Goal: Task Accomplishment & Management: Manage account settings

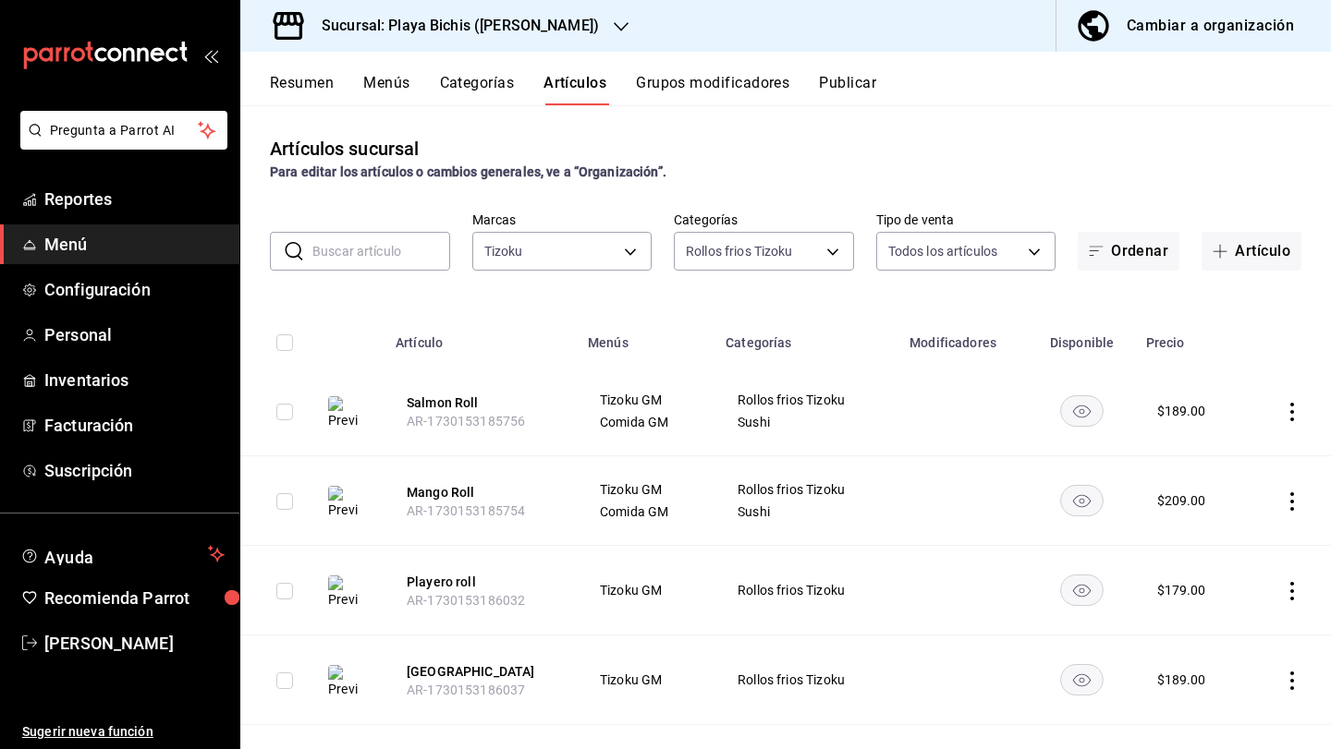
scroll to position [55, 0]
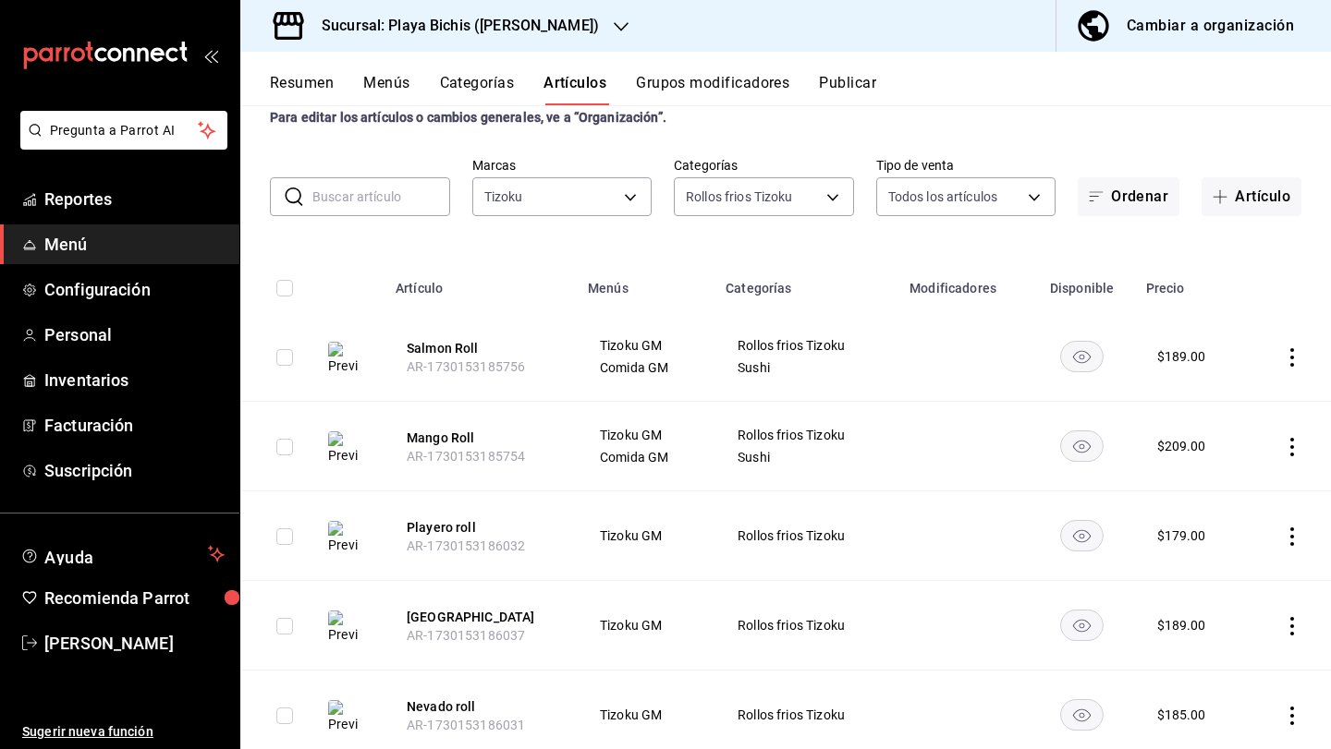
click at [385, 90] on button "Menús" at bounding box center [386, 89] width 46 height 31
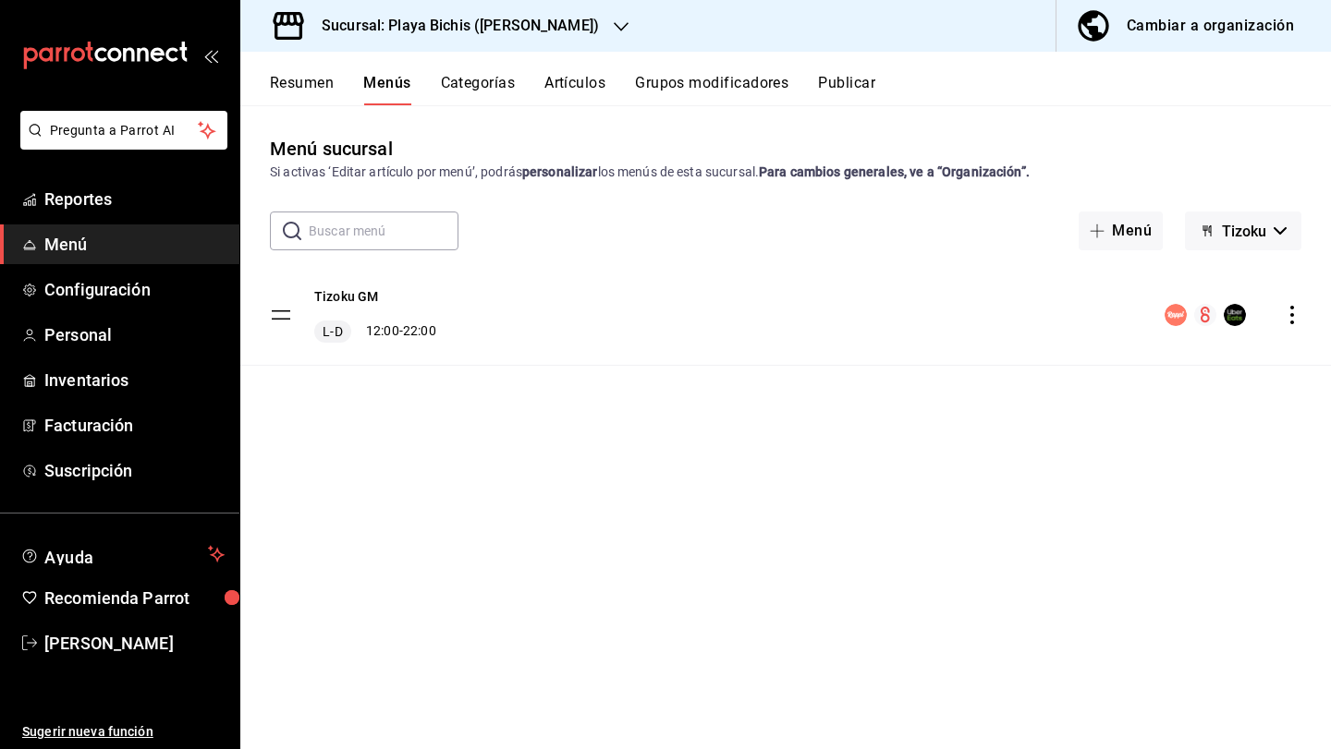
click at [1291, 317] on icon "actions" at bounding box center [1291, 315] width 18 height 18
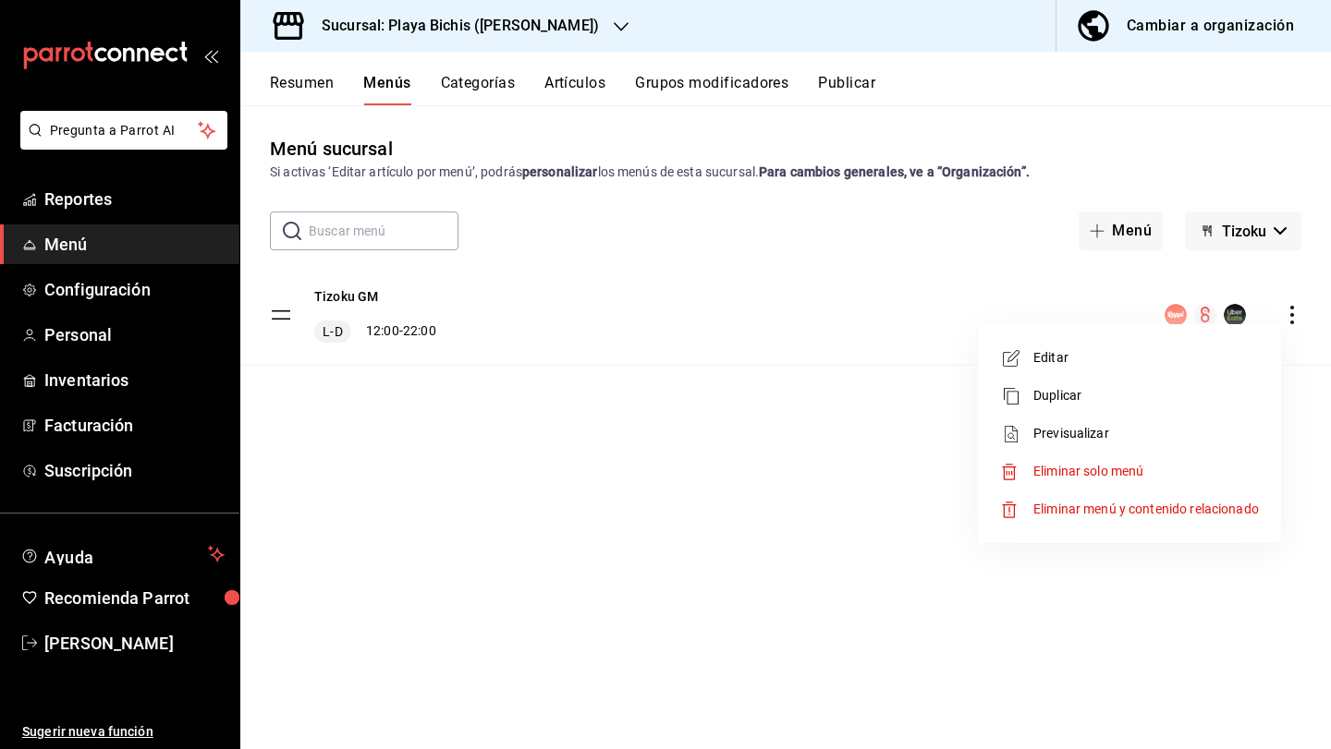
click at [159, 140] on div at bounding box center [665, 374] width 1331 height 749
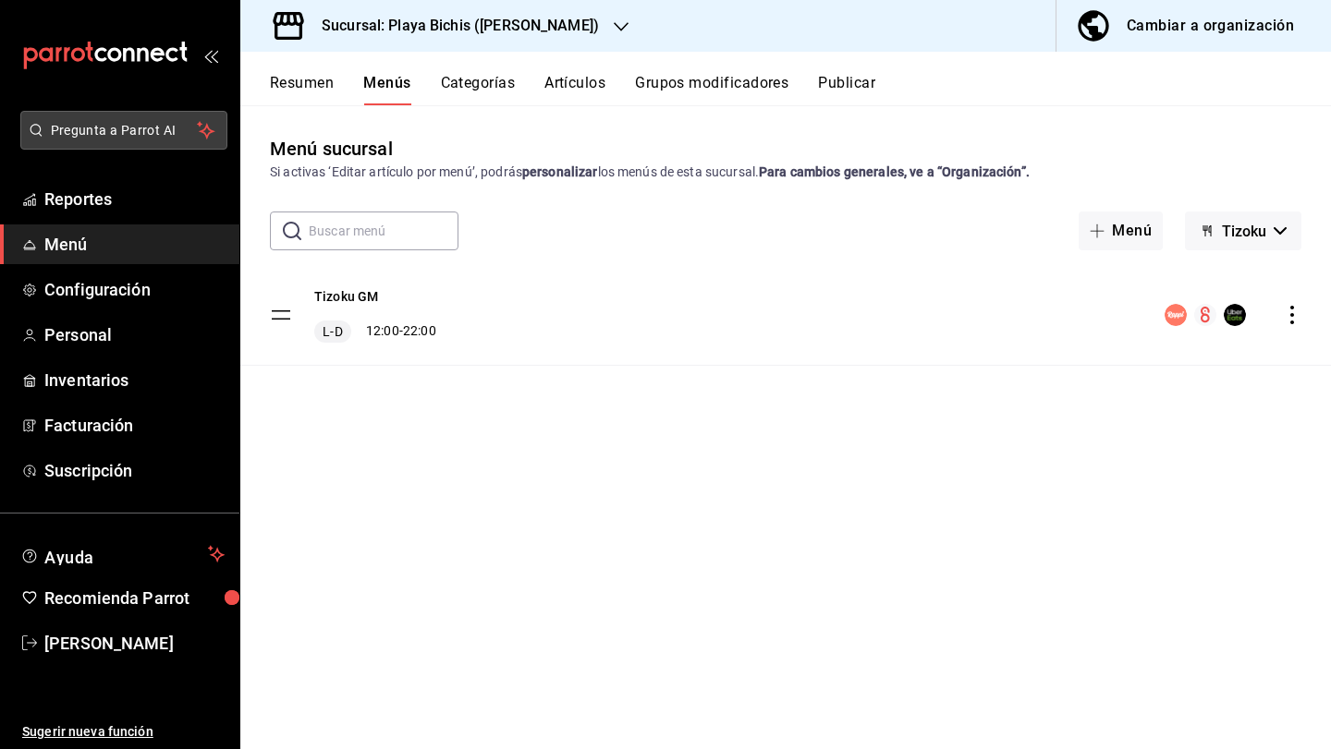
click at [145, 129] on span "Pregunta a Parrot AI" at bounding box center [124, 130] width 147 height 19
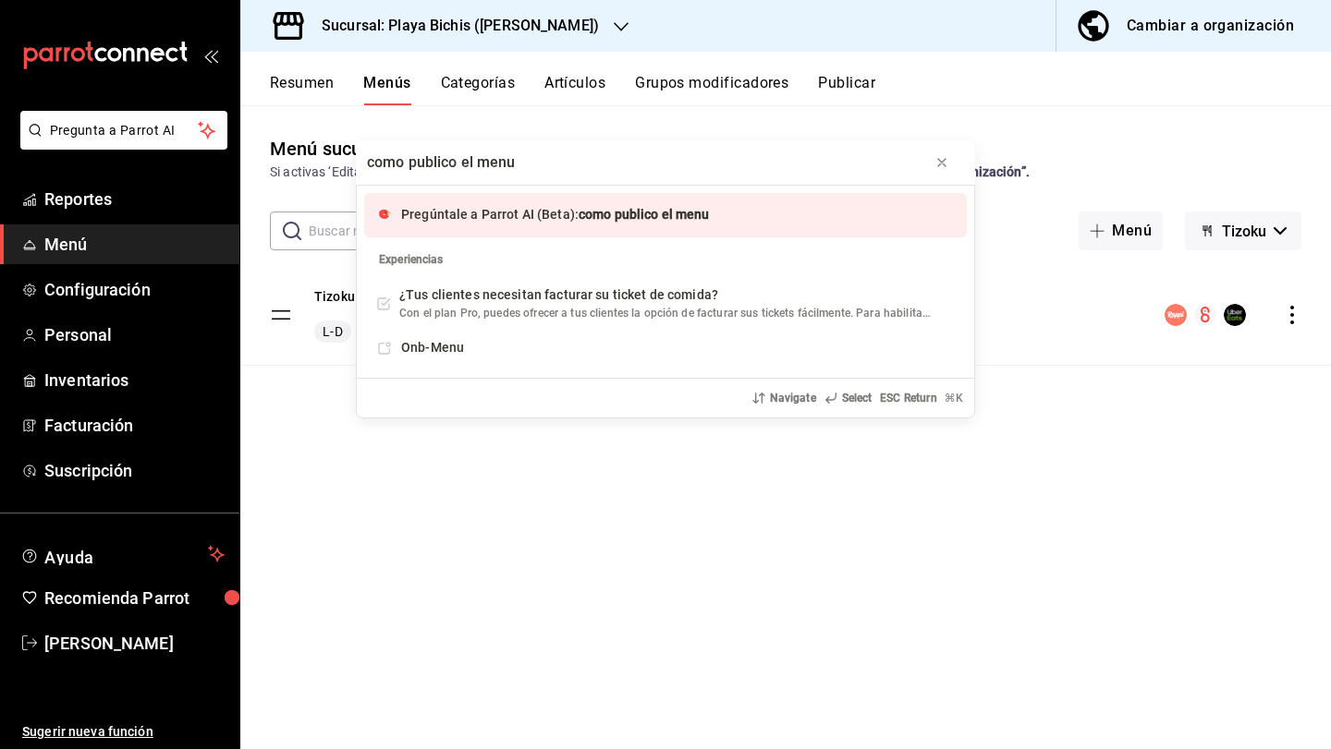
type input "como publico el menu"
click at [493, 213] on span "Pregúntale a Parrot AI (Beta):" at bounding box center [489, 214] width 177 height 15
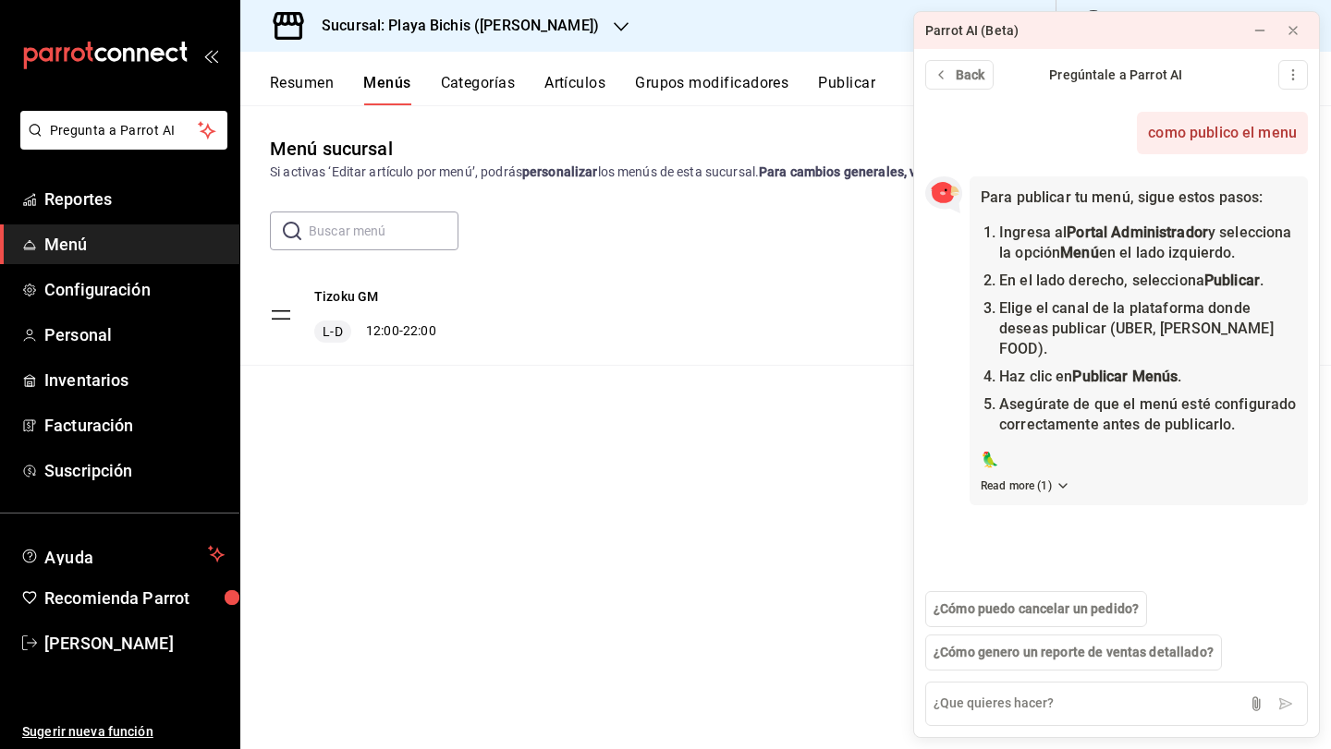
click at [894, 366] on div "Tizoku GM L-D 12:00 - 22:00" at bounding box center [785, 341] width 1090 height 152
click at [1293, 28] on icon at bounding box center [1292, 30] width 15 height 15
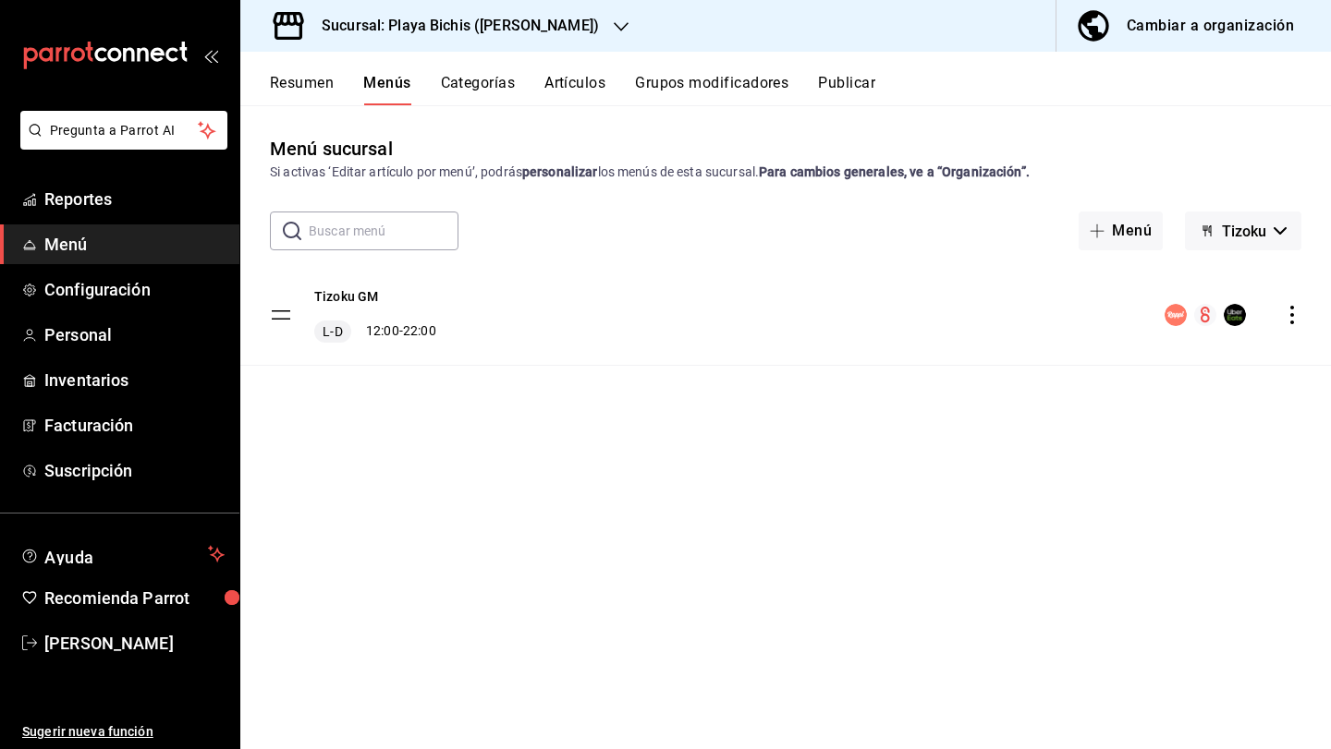
click at [853, 79] on button "Publicar" at bounding box center [846, 89] width 57 height 31
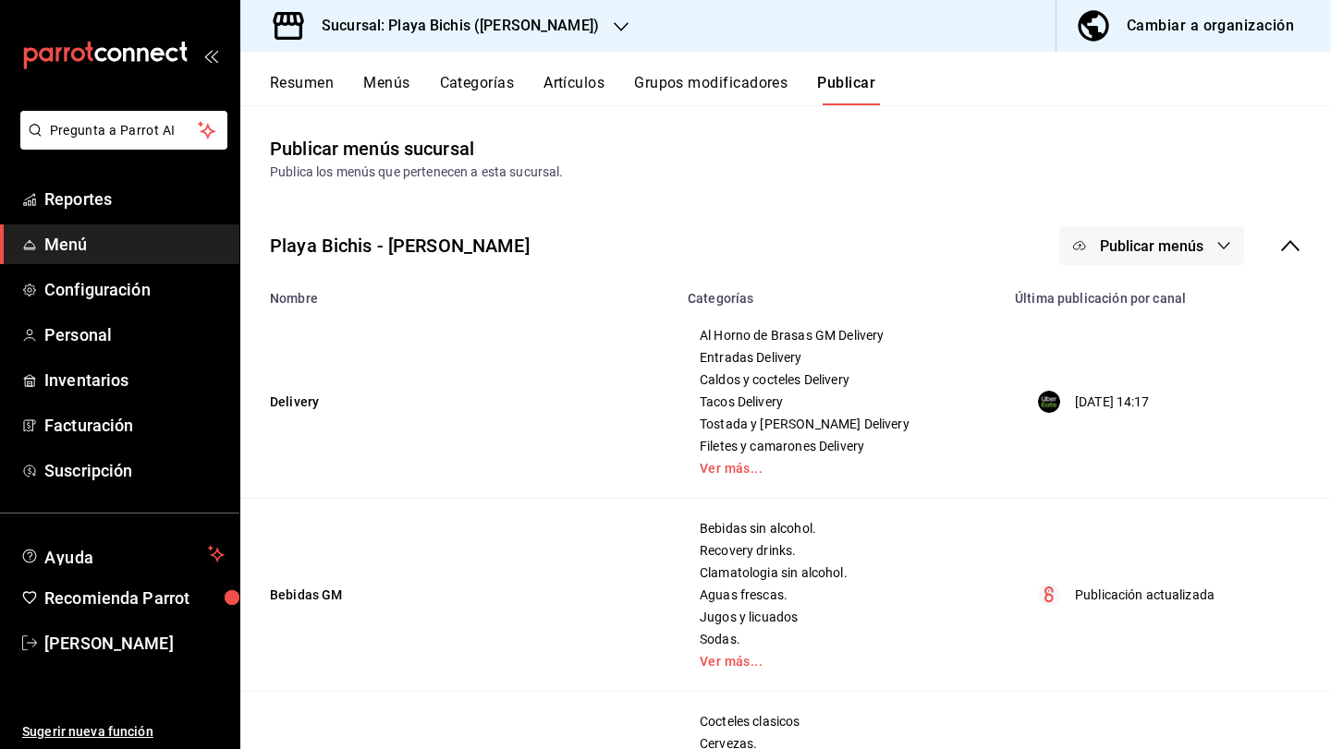
click at [1210, 248] on button "Publicar menús" at bounding box center [1151, 245] width 185 height 39
click at [891, 240] on div at bounding box center [665, 374] width 1331 height 749
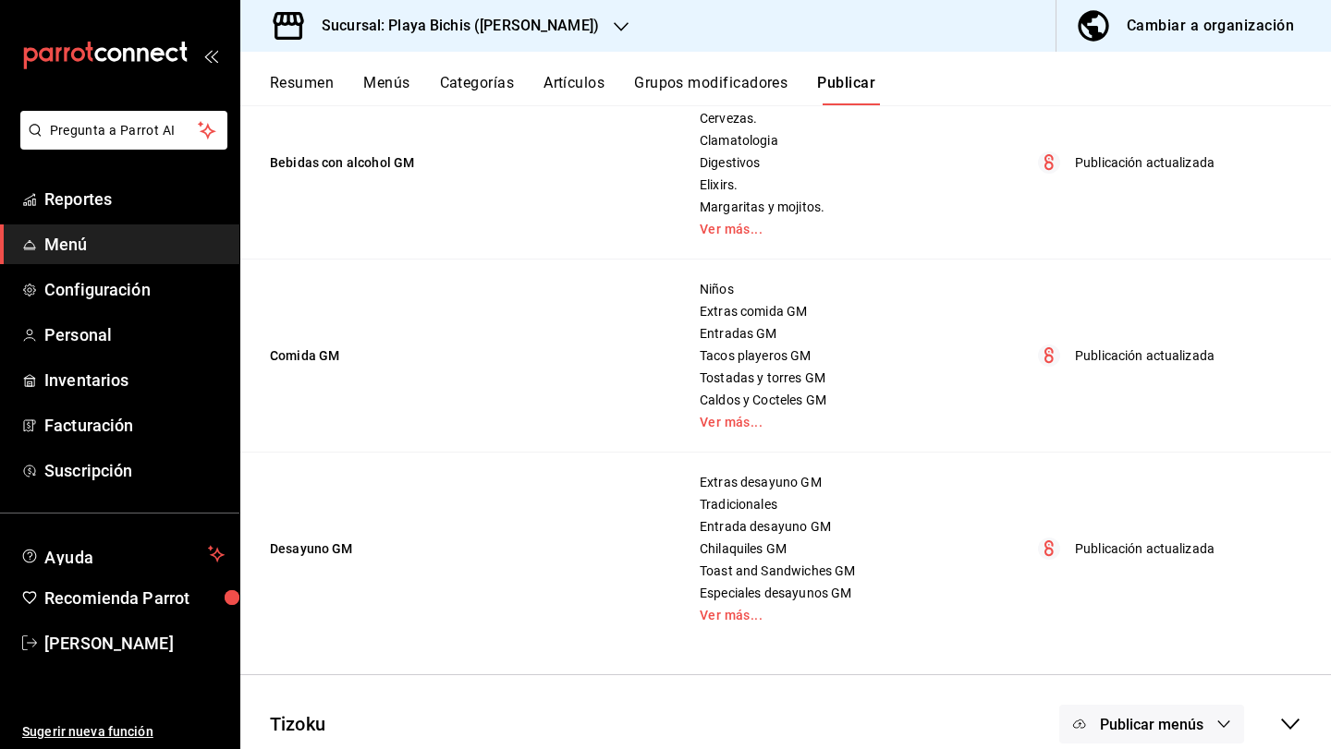
scroll to position [650, 0]
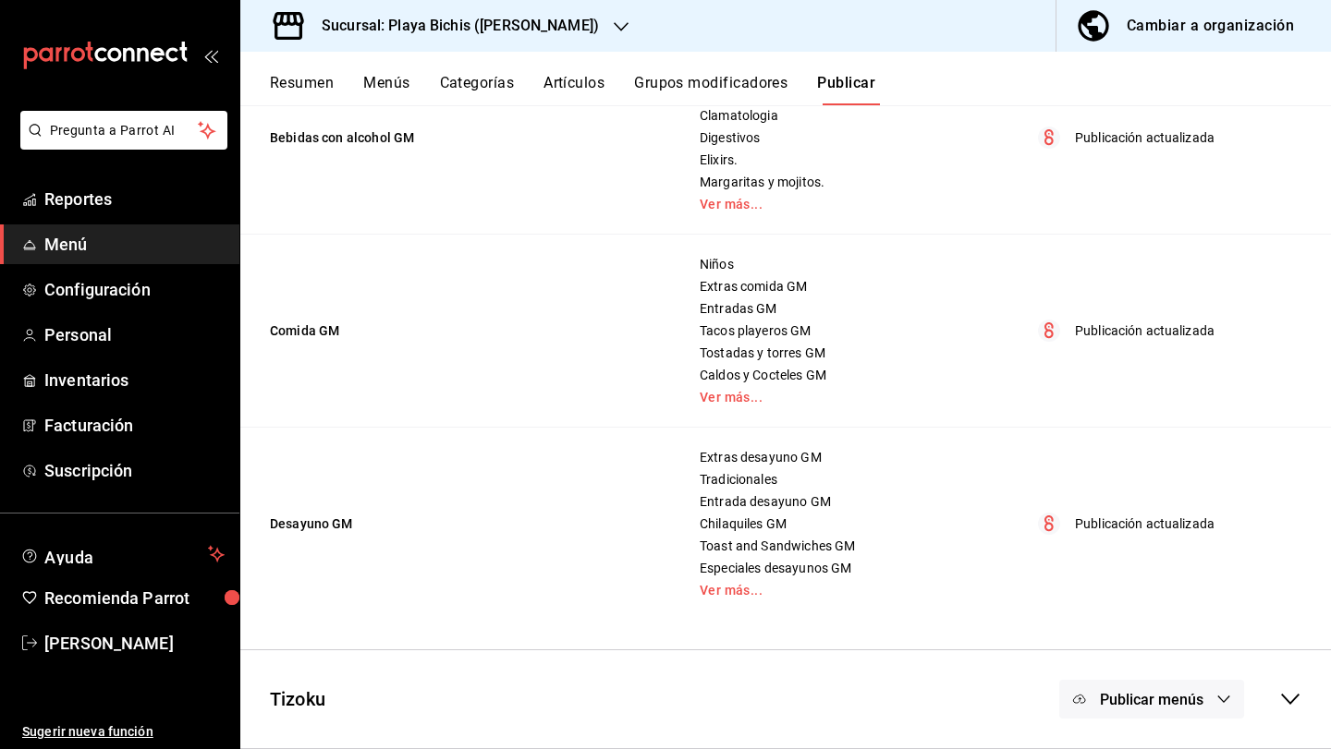
click at [1181, 706] on span "Publicar menús" at bounding box center [1151, 700] width 103 height 18
click at [1159, 713] on span "Uber Eats" at bounding box center [1178, 708] width 89 height 19
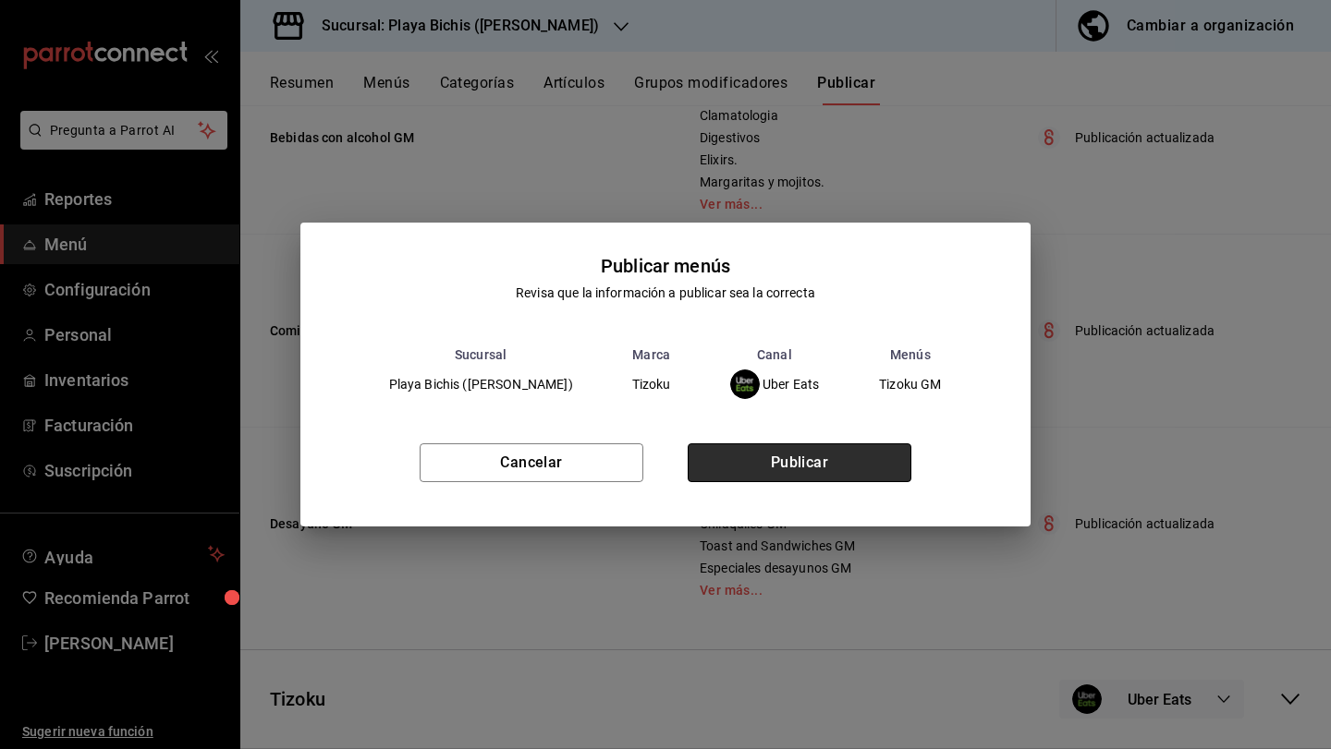
click at [854, 473] on button "Publicar" at bounding box center [799, 463] width 224 height 39
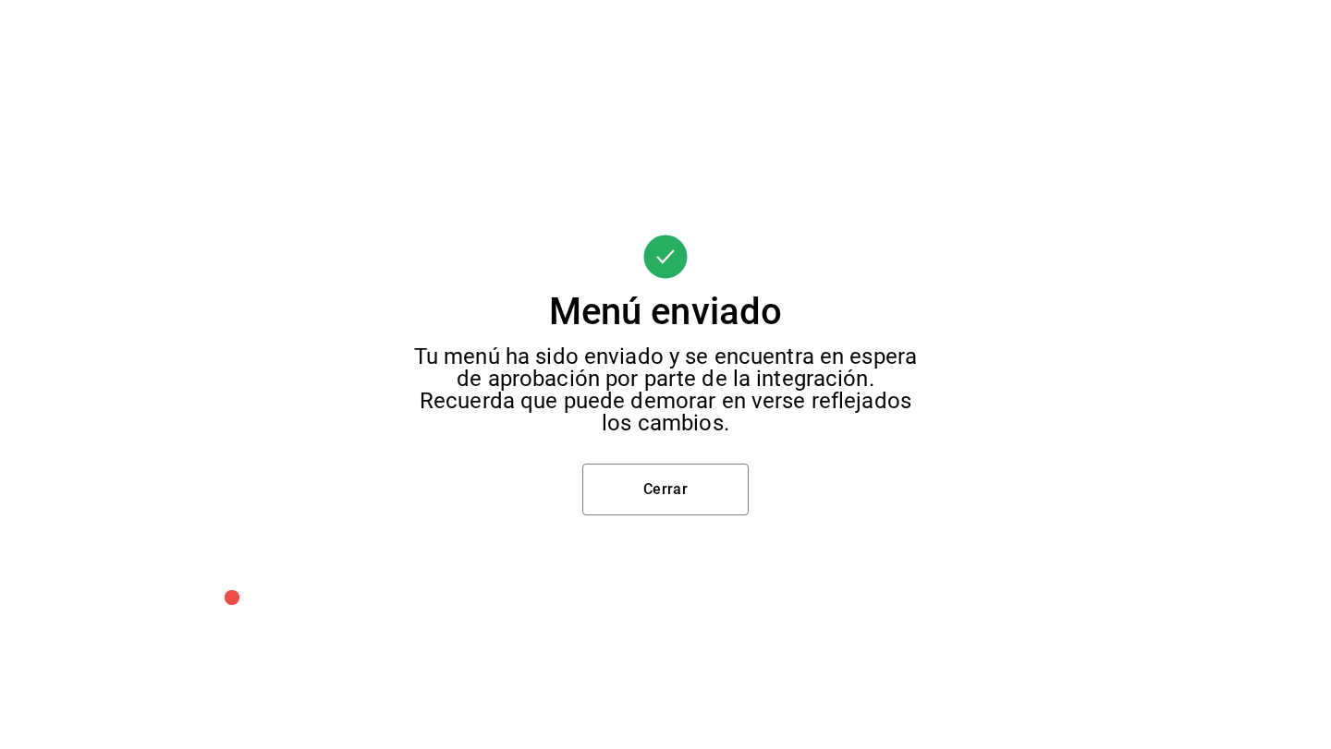
scroll to position [0, 0]
click at [687, 496] on button "Cerrar" at bounding box center [665, 490] width 166 height 52
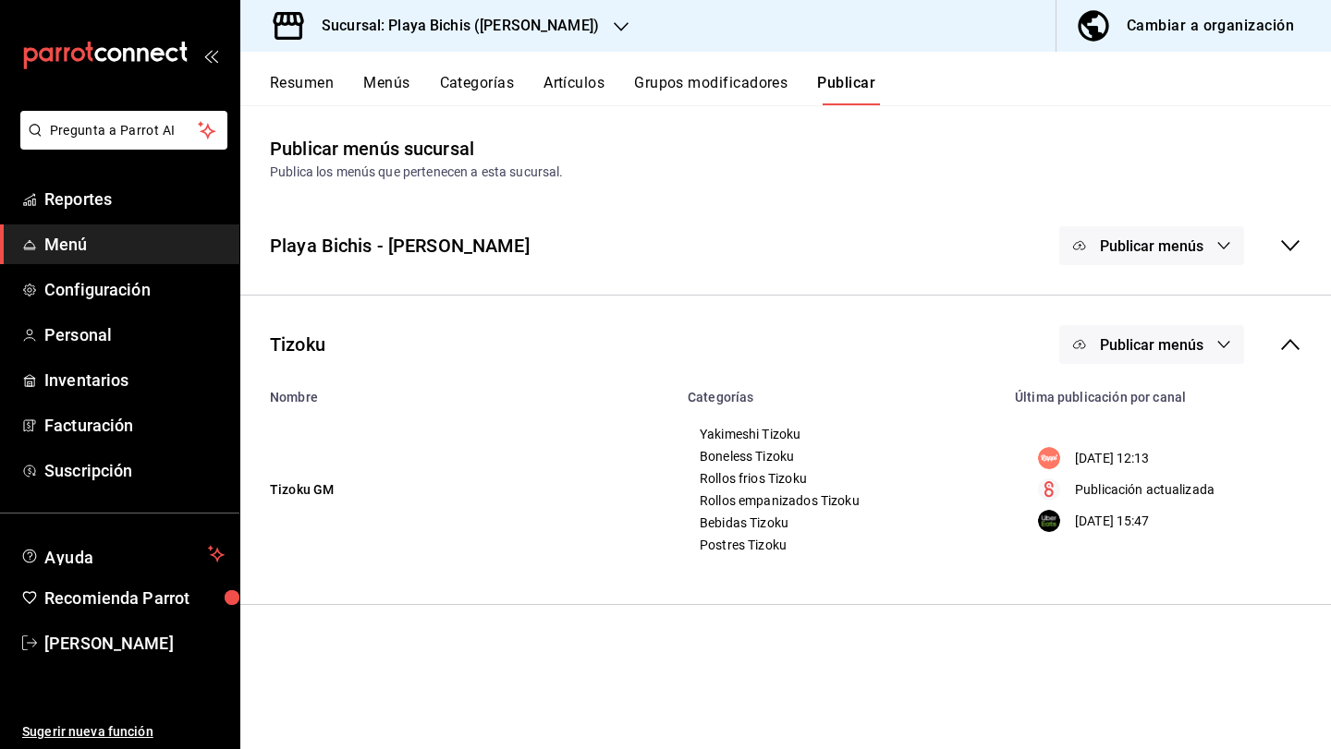
click at [1225, 348] on icon "button" at bounding box center [1223, 344] width 15 height 15
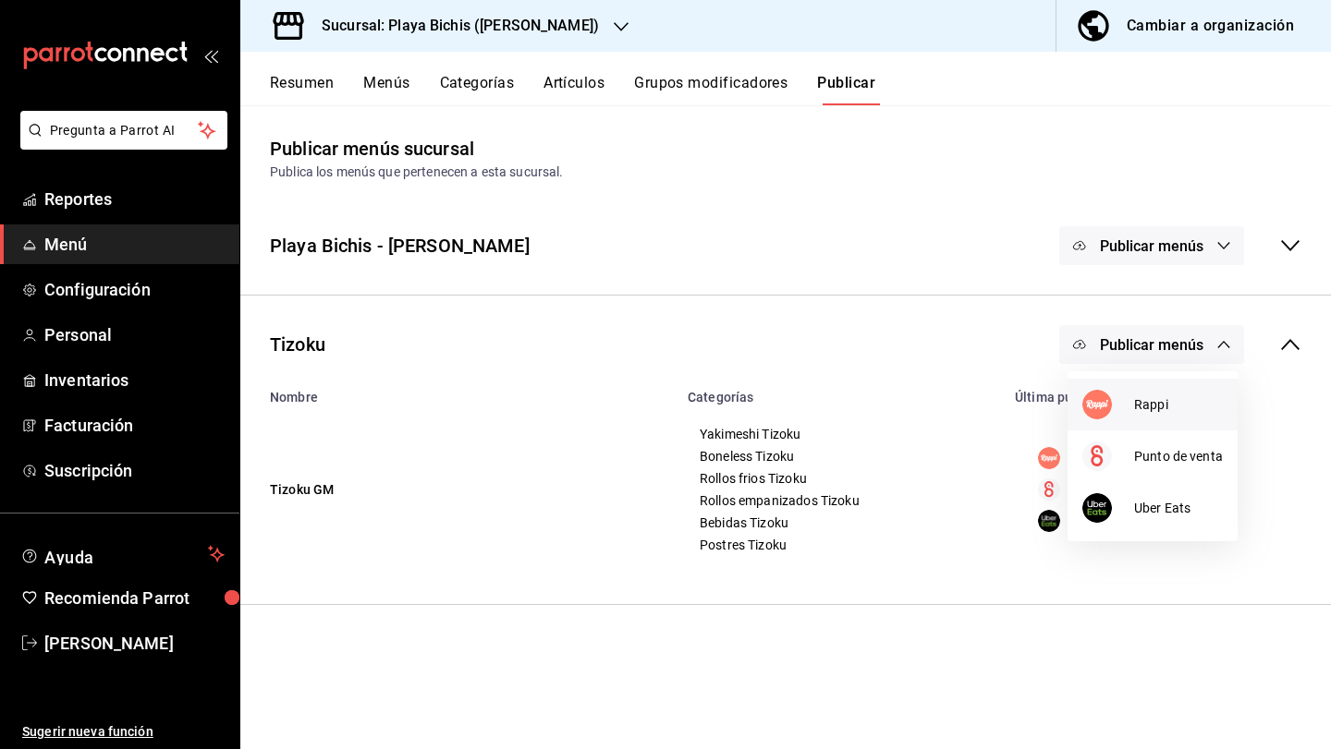
click at [1185, 415] on li "Rappi" at bounding box center [1152, 405] width 170 height 52
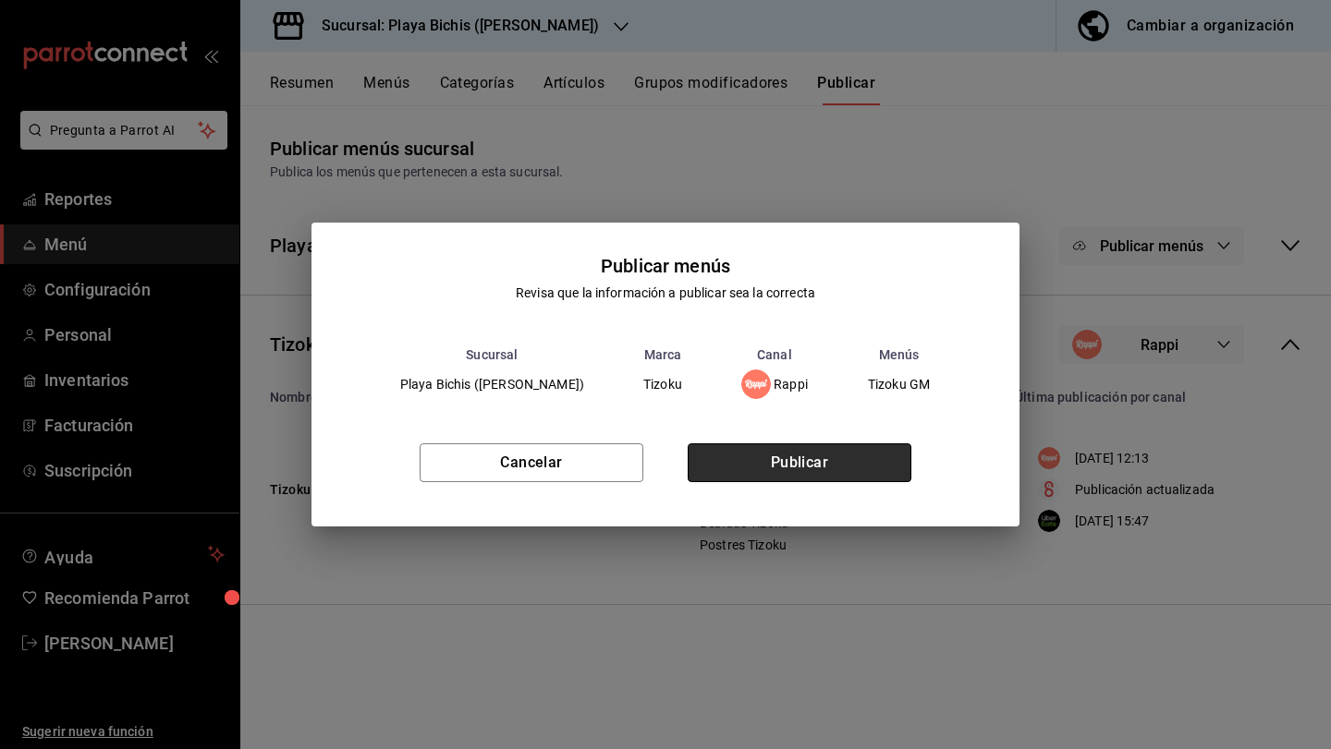
click at [823, 455] on button "Publicar" at bounding box center [799, 463] width 224 height 39
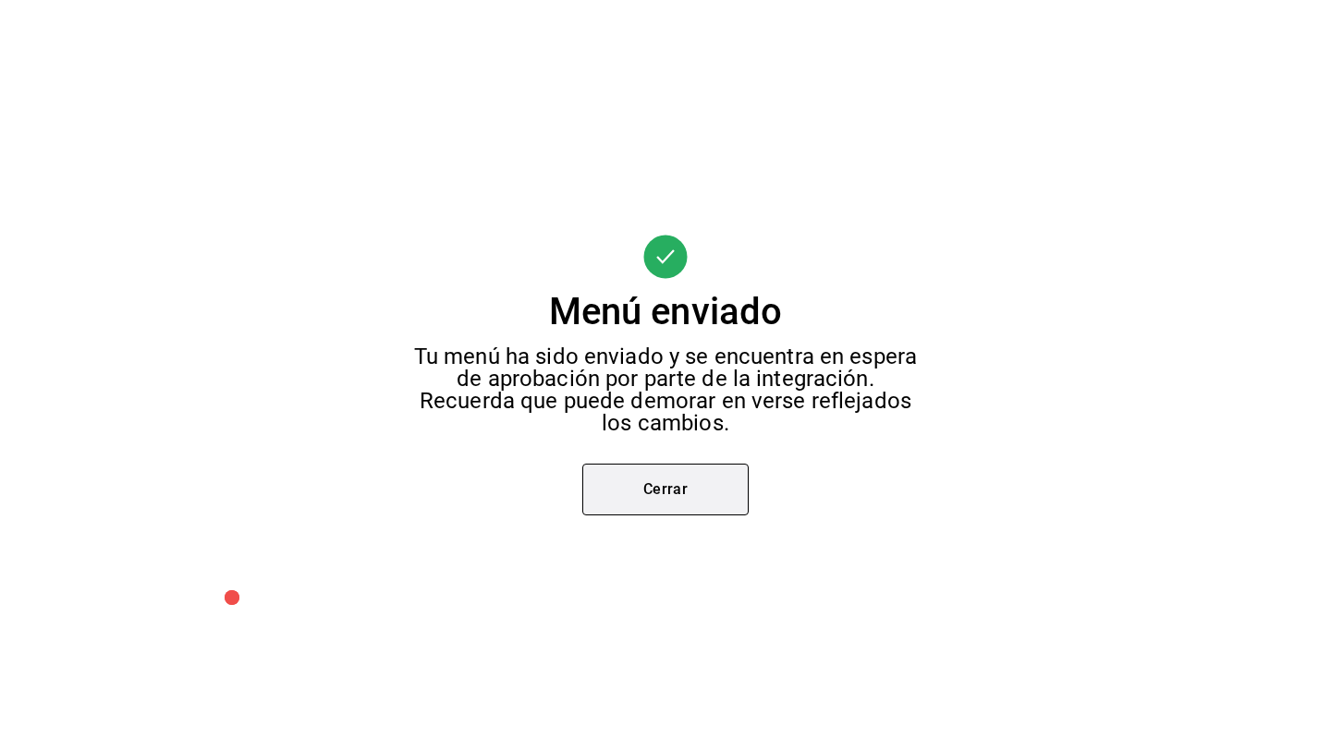
click at [629, 498] on button "Cerrar" at bounding box center [665, 490] width 166 height 52
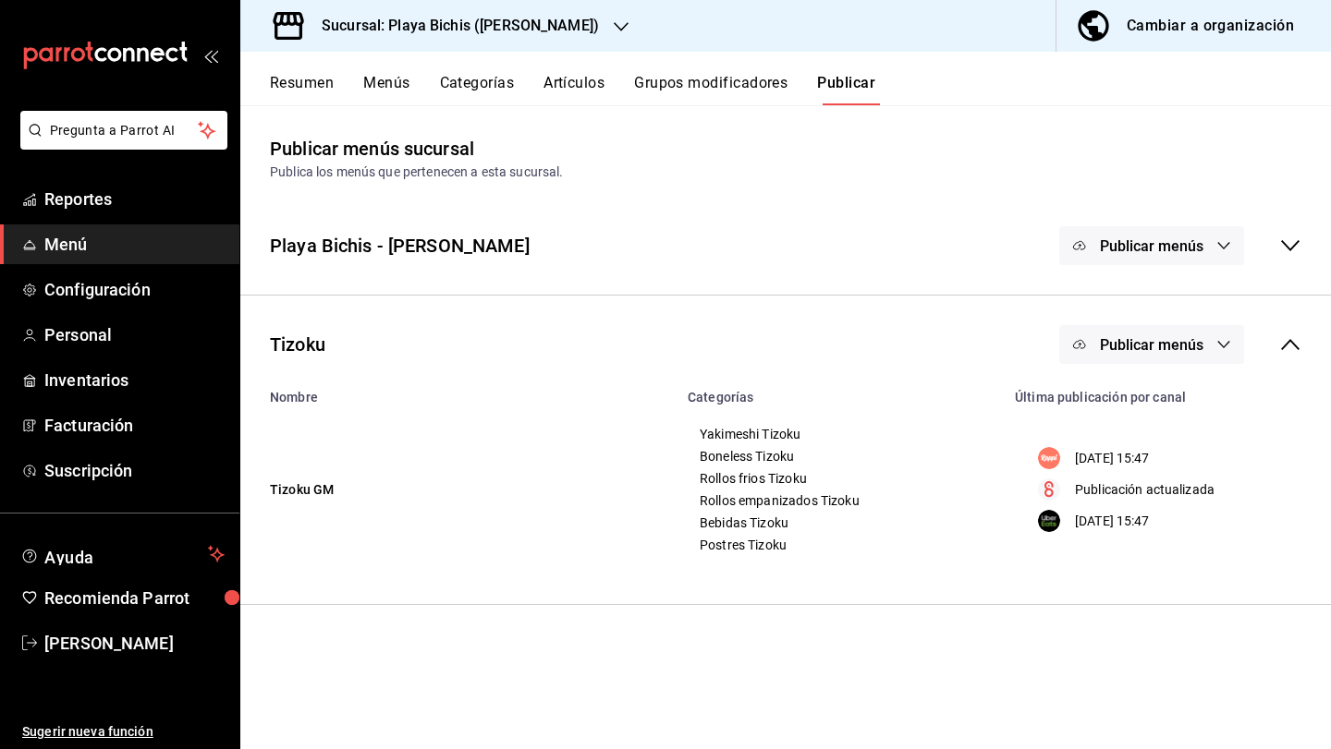
click at [1292, 342] on icon at bounding box center [1290, 344] width 18 height 11
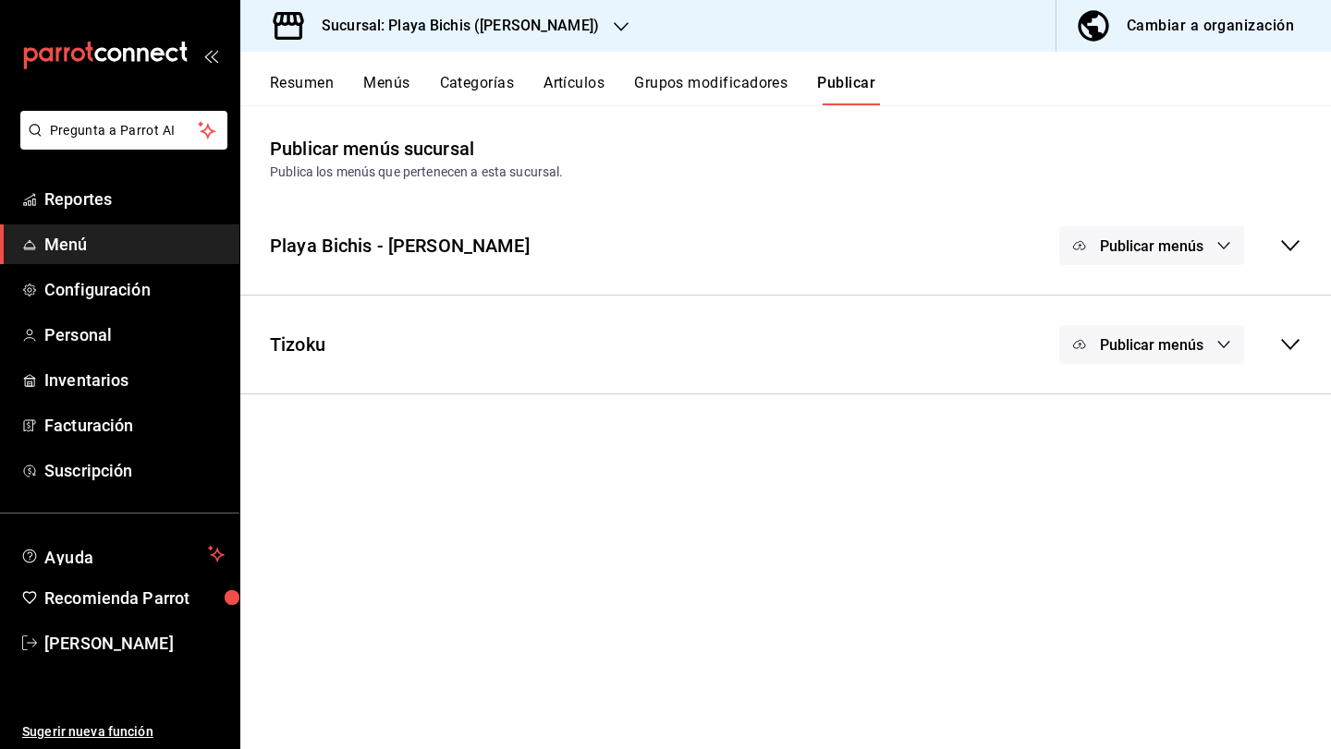
click at [1221, 336] on button "Publicar menús" at bounding box center [1151, 344] width 185 height 39
click at [1271, 344] on div at bounding box center [665, 374] width 1331 height 749
click at [1300, 344] on icon at bounding box center [1290, 345] width 22 height 22
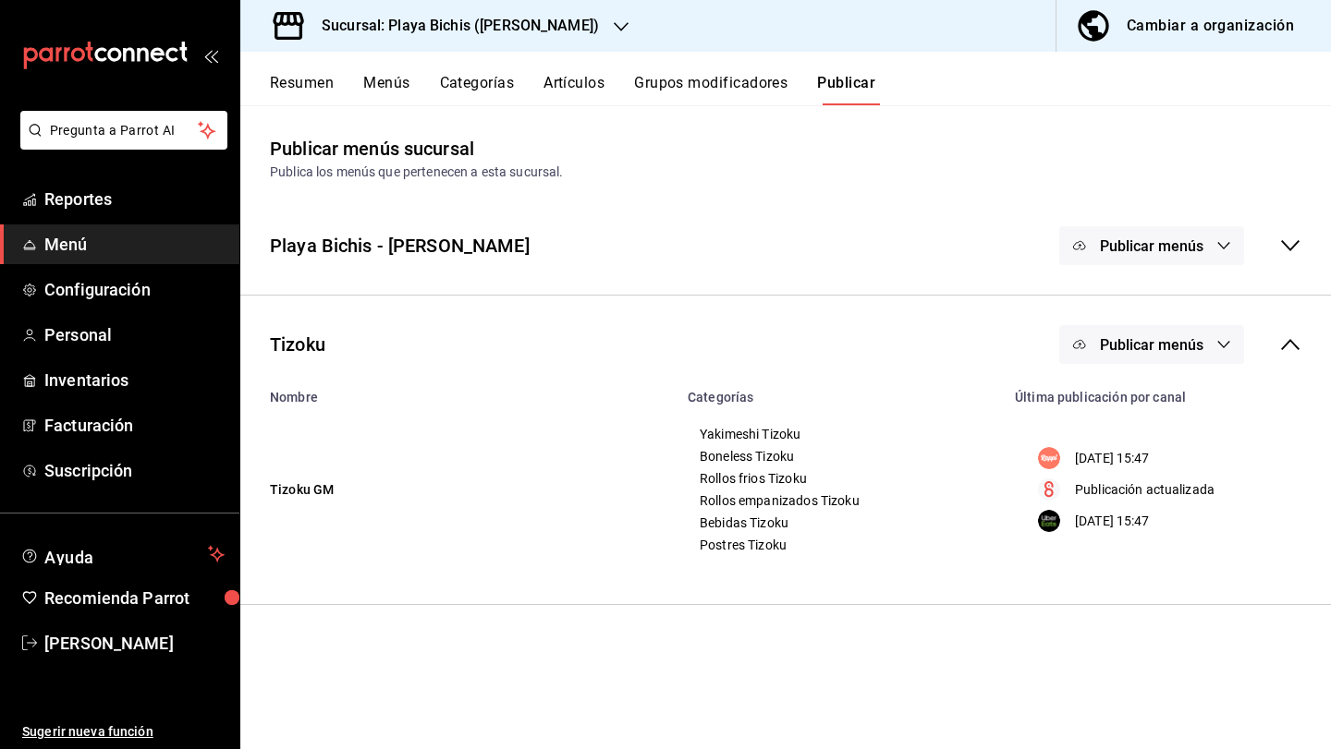
click at [1198, 348] on span "Publicar menús" at bounding box center [1151, 345] width 103 height 18
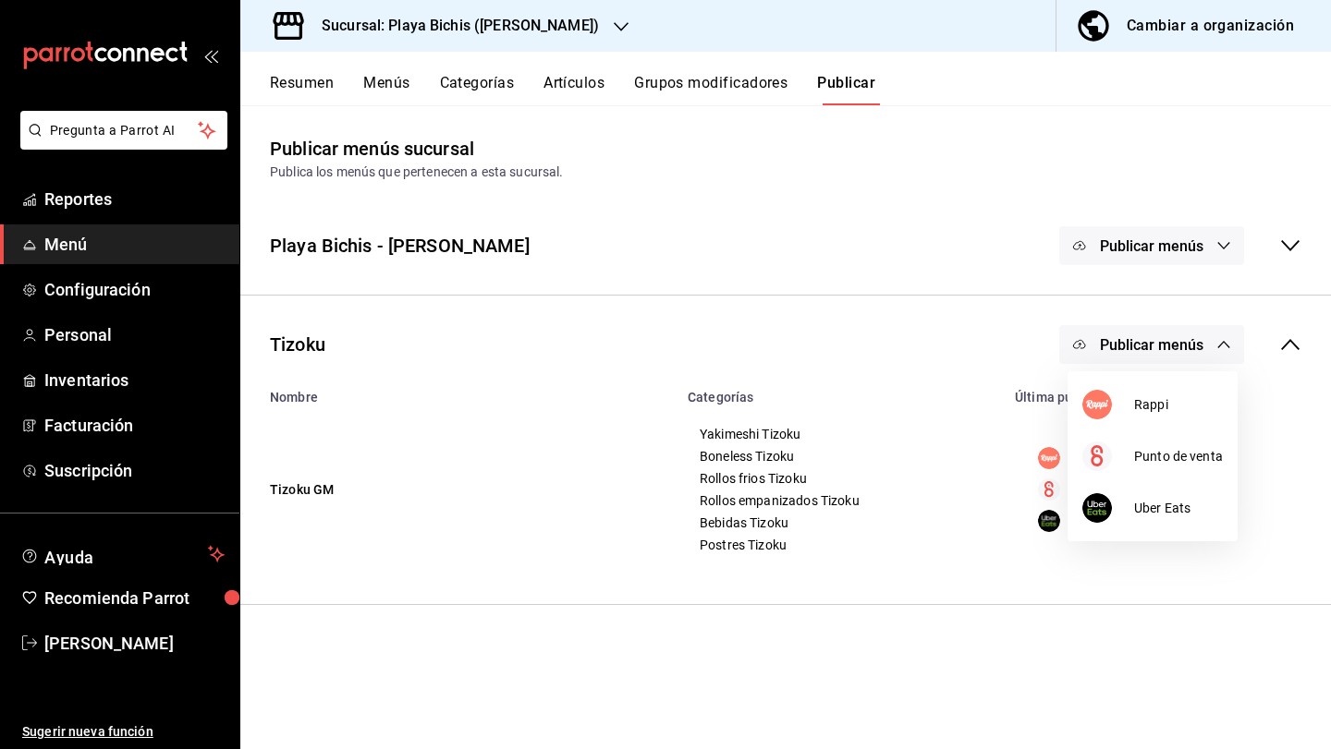
click at [1262, 432] on div at bounding box center [665, 374] width 1331 height 749
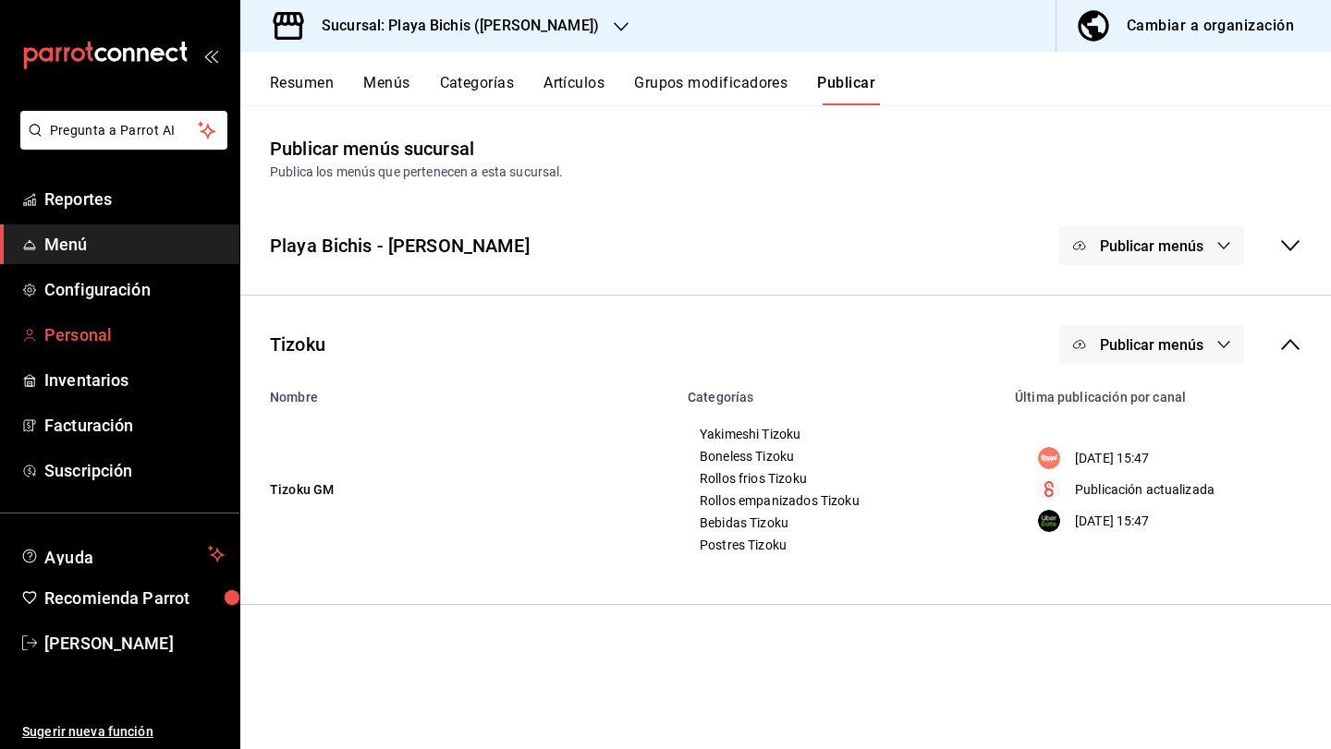
click at [148, 329] on span "Personal" at bounding box center [134, 334] width 180 height 25
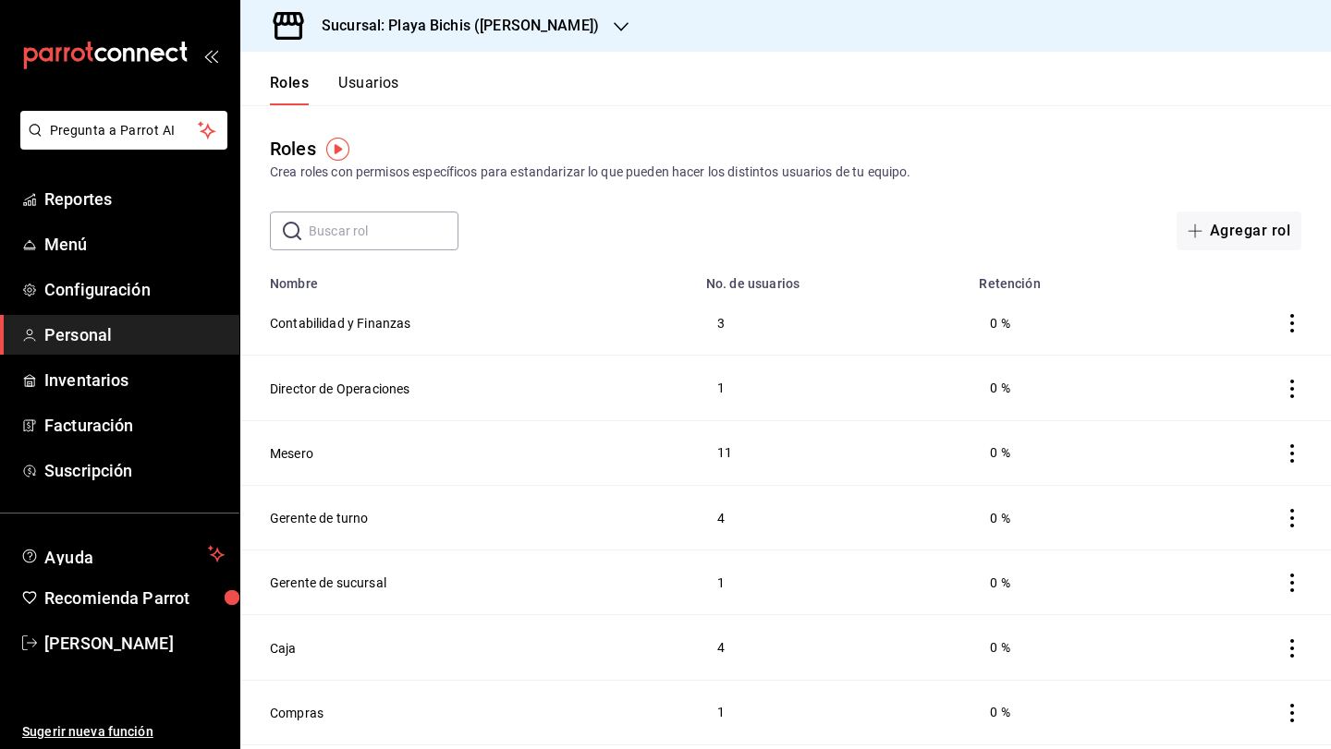
click at [363, 86] on button "Usuarios" at bounding box center [368, 89] width 61 height 31
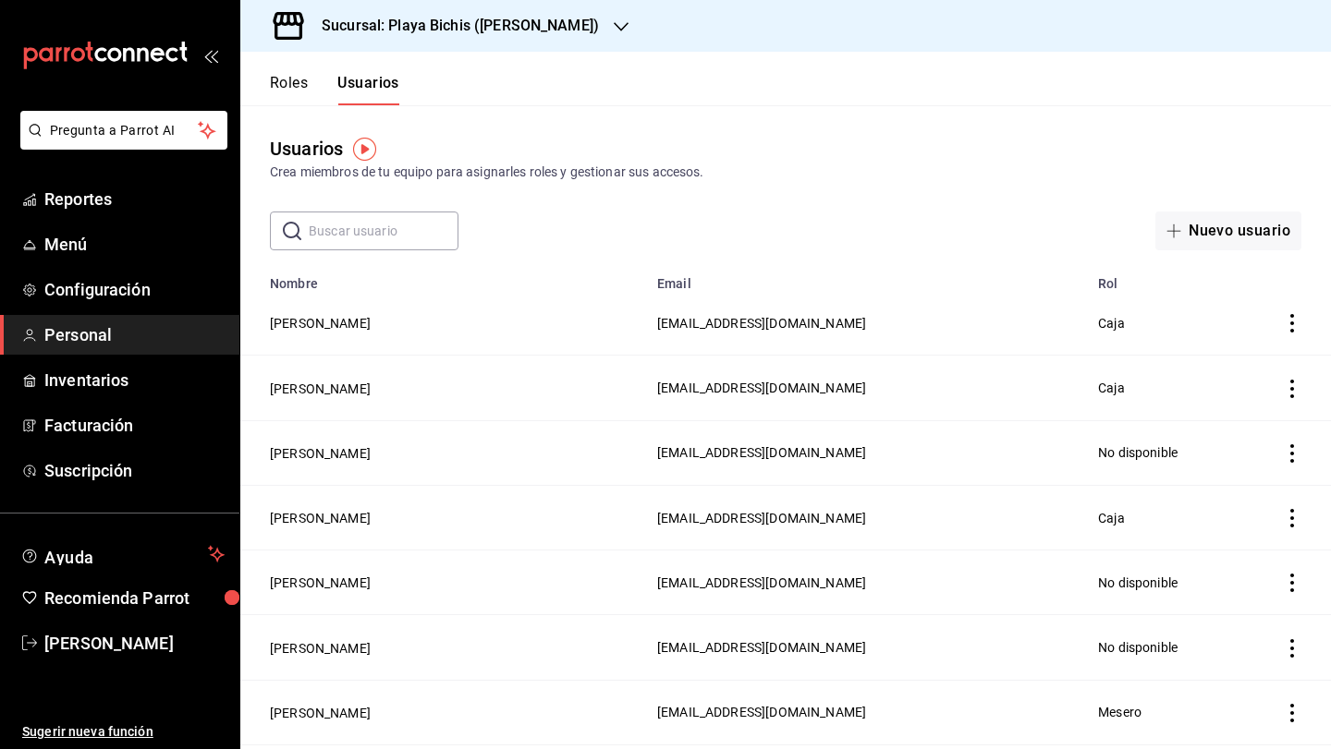
click at [353, 218] on input "text" at bounding box center [384, 231] width 150 height 37
click at [672, 189] on div "Usuarios Crea miembros de tu equipo para asignarles roles y gestionar sus acces…" at bounding box center [785, 177] width 1090 height 145
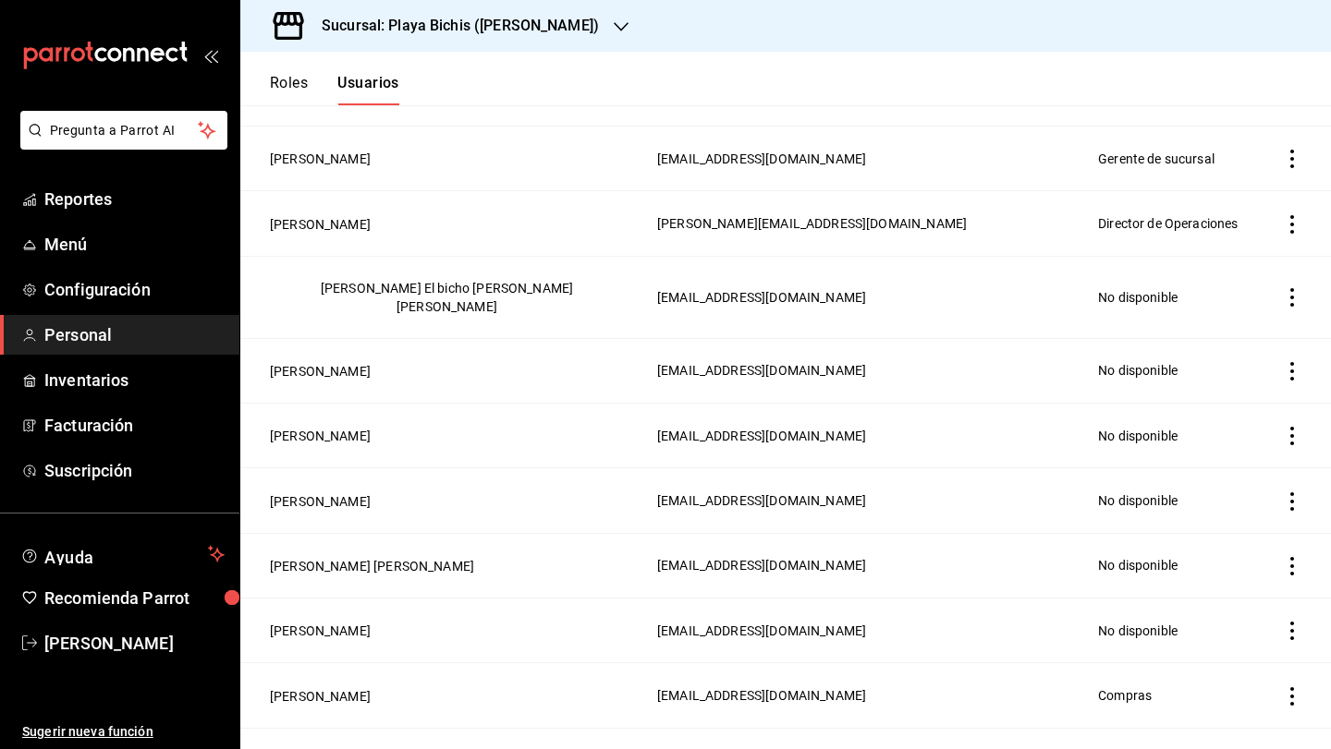
scroll to position [2186, 0]
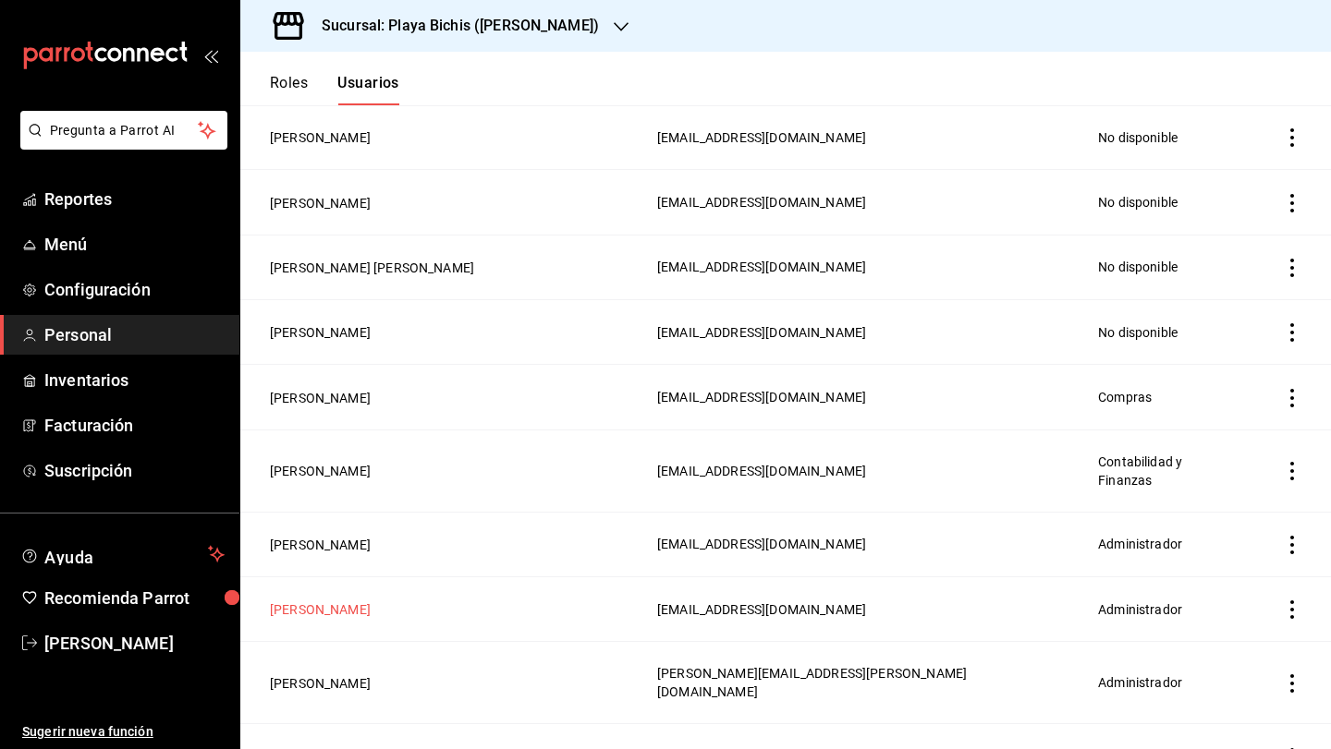
click at [348, 601] on button "[PERSON_NAME]" at bounding box center [320, 610] width 101 height 18
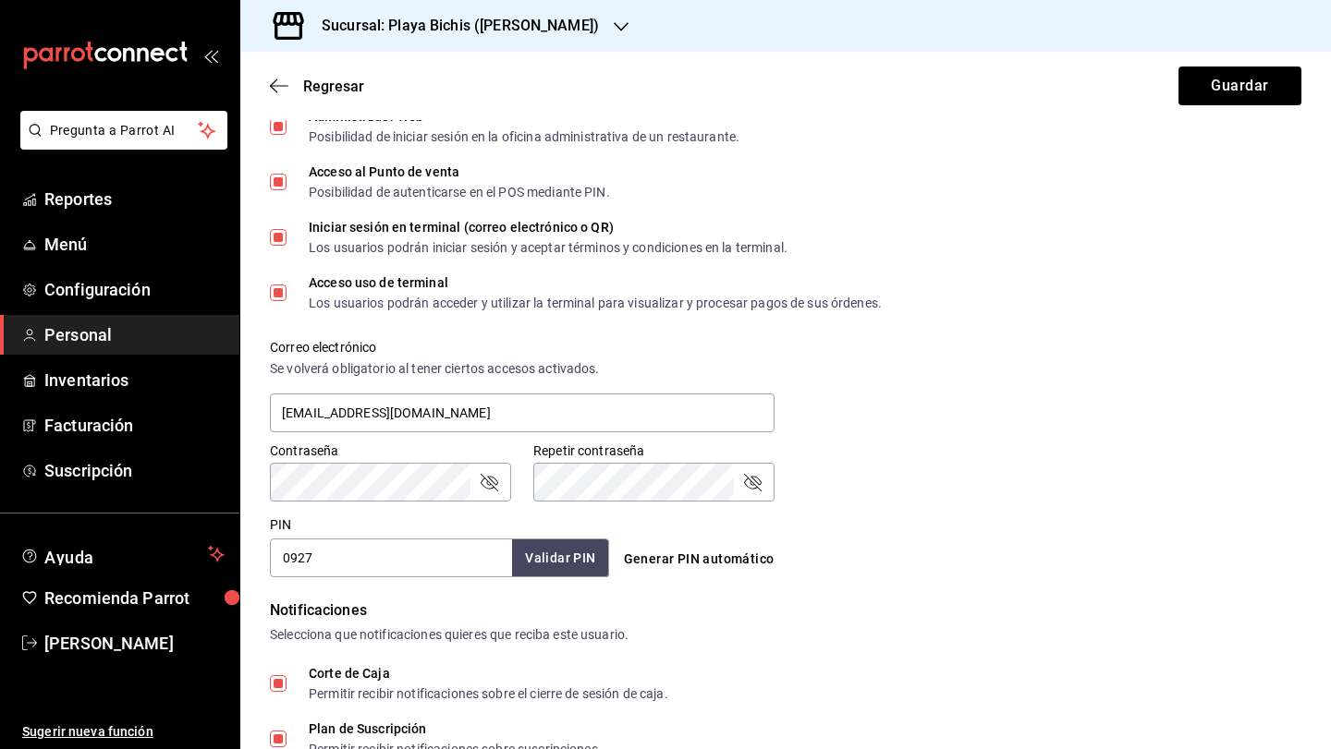
scroll to position [582, 0]
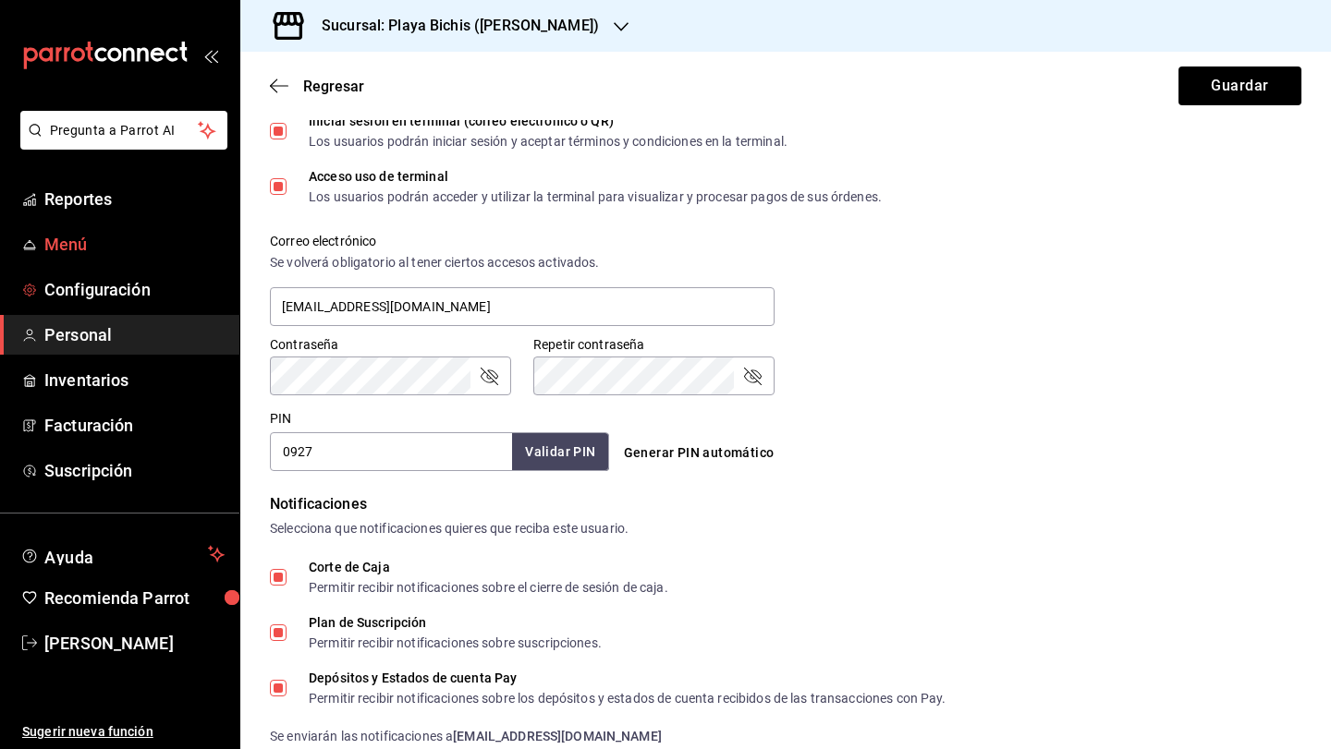
click at [76, 232] on span "Menú" at bounding box center [134, 244] width 180 height 25
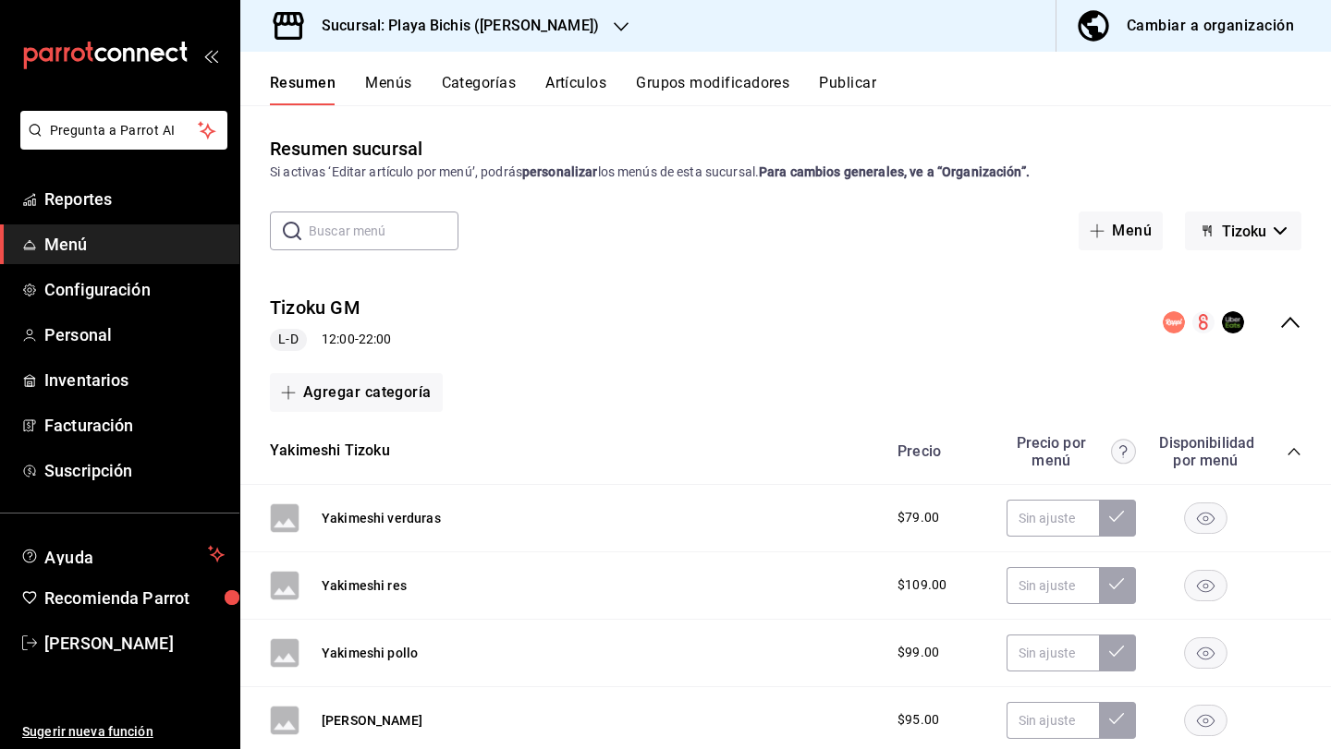
click at [1106, 28] on icon "button" at bounding box center [1093, 25] width 37 height 37
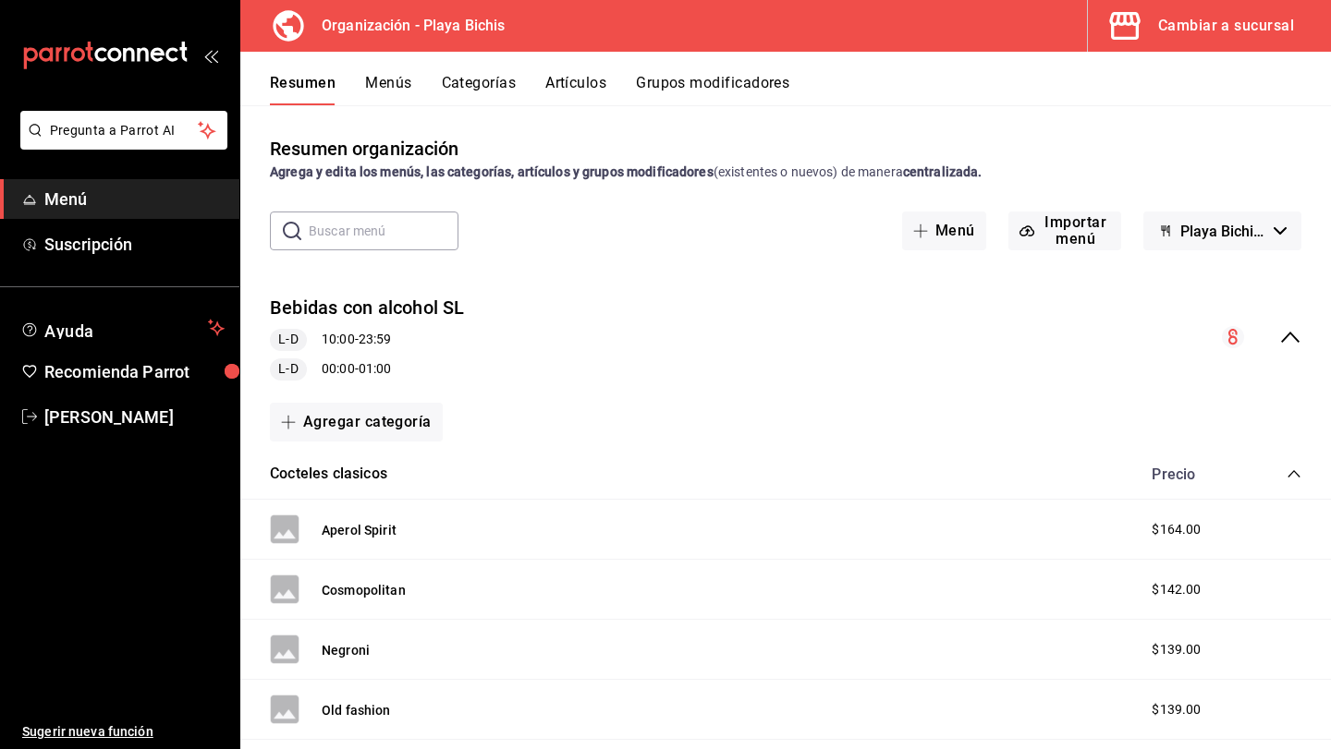
click at [1295, 334] on icon "collapse-menu-row" at bounding box center [1290, 337] width 22 height 22
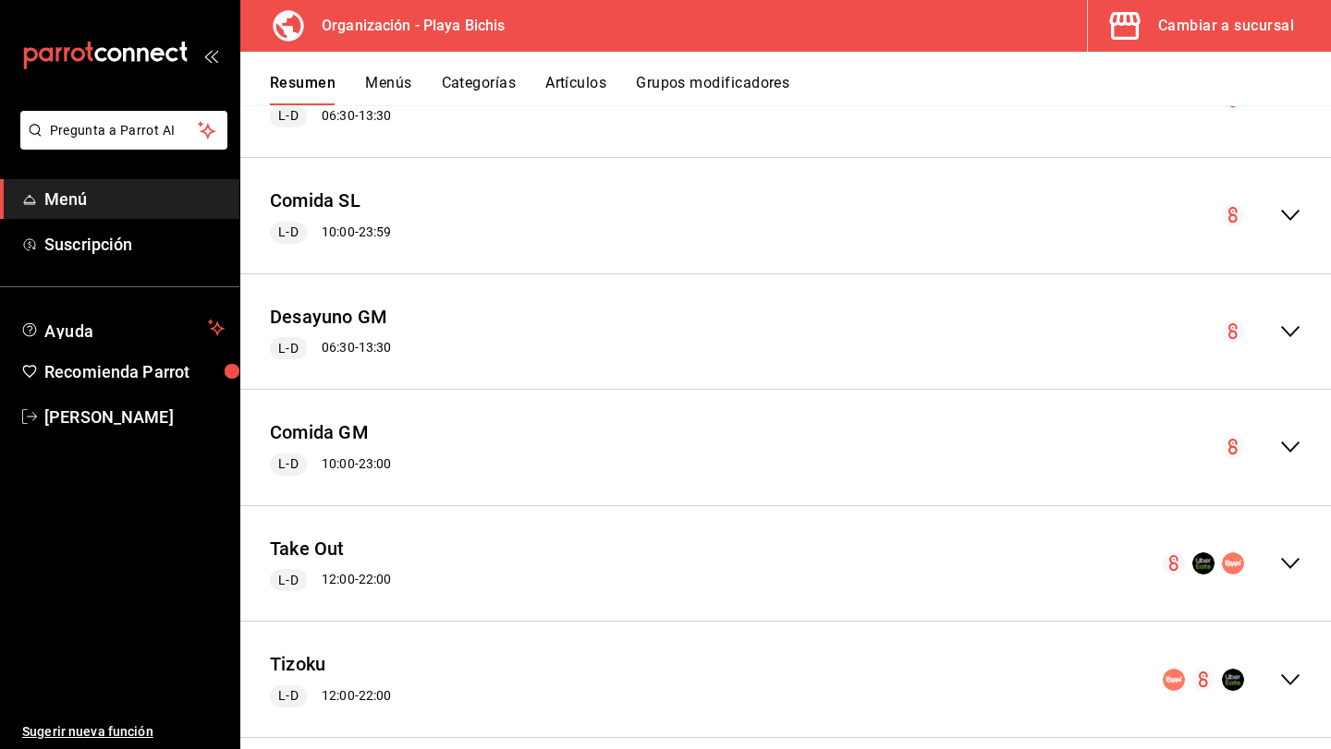
scroll to position [832, 0]
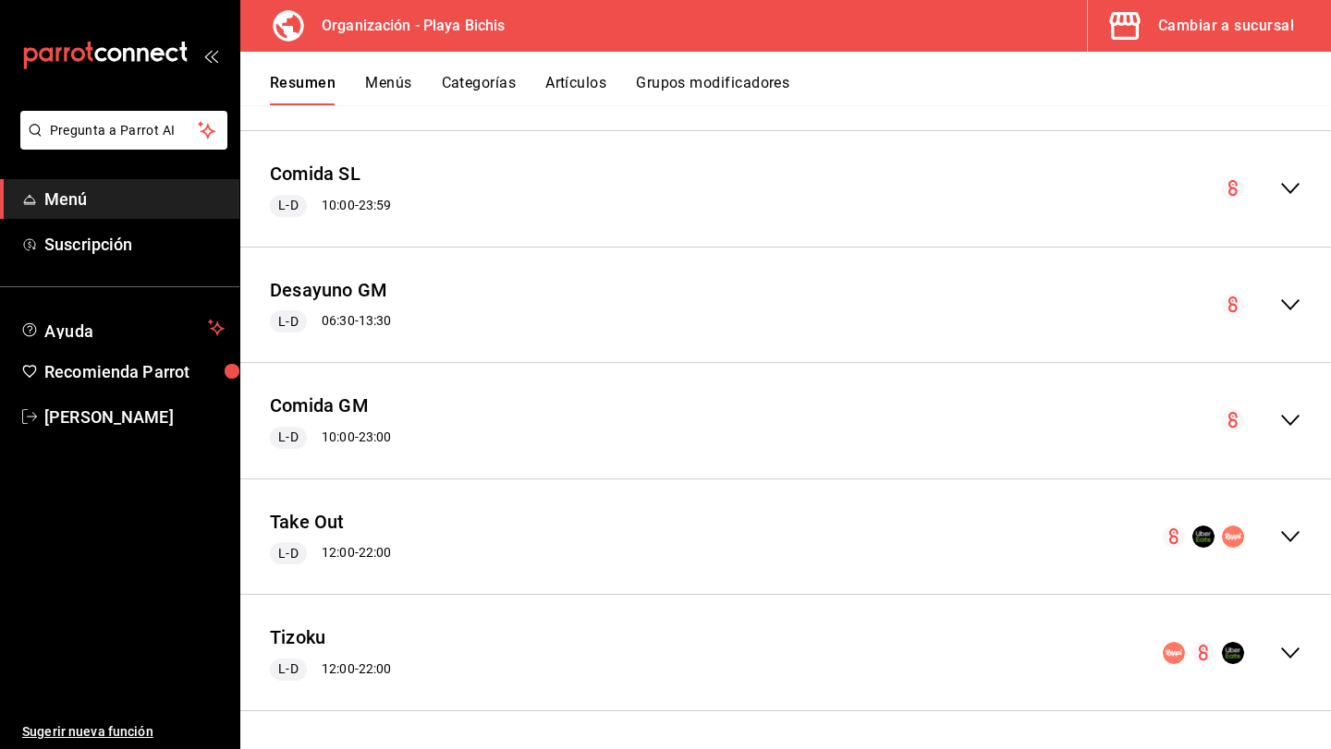
click at [1292, 524] on div "Take Out L-D 12:00 - 22:00" at bounding box center [785, 537] width 1090 height 86
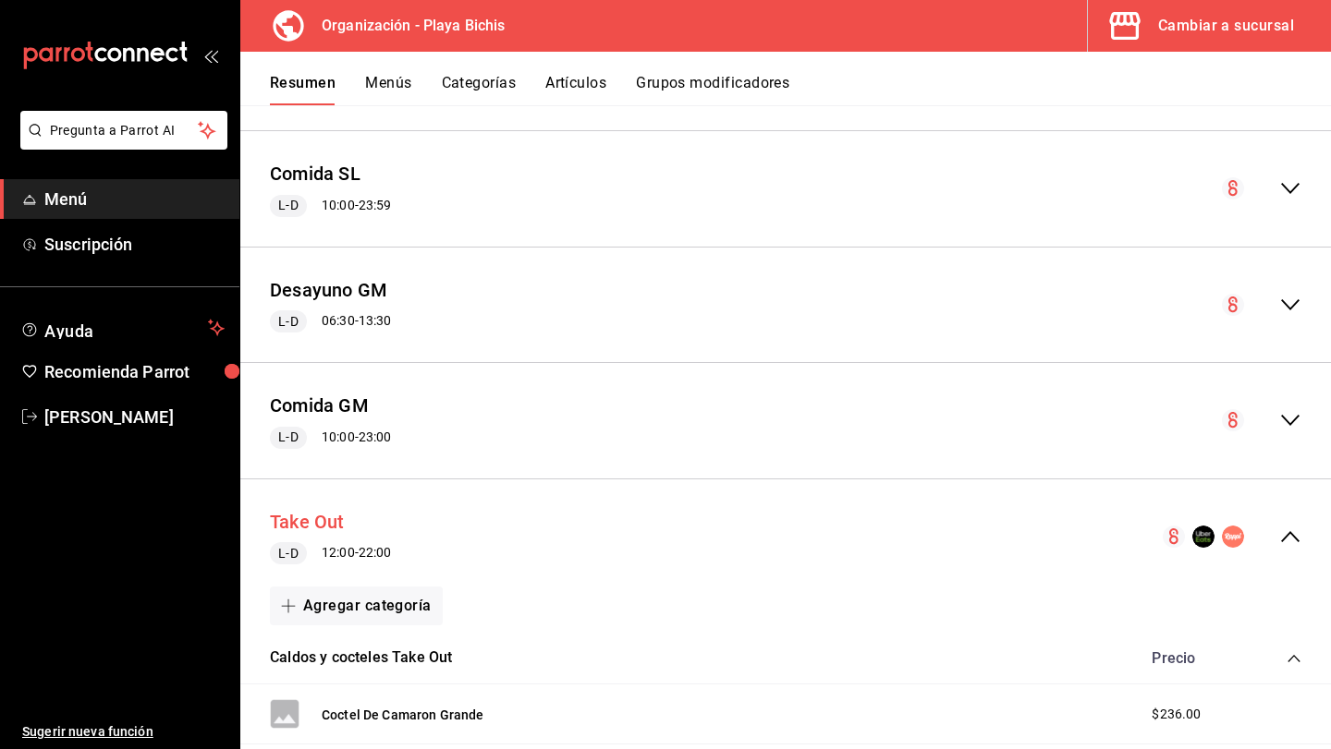
click at [320, 519] on button "Take Out" at bounding box center [307, 522] width 75 height 27
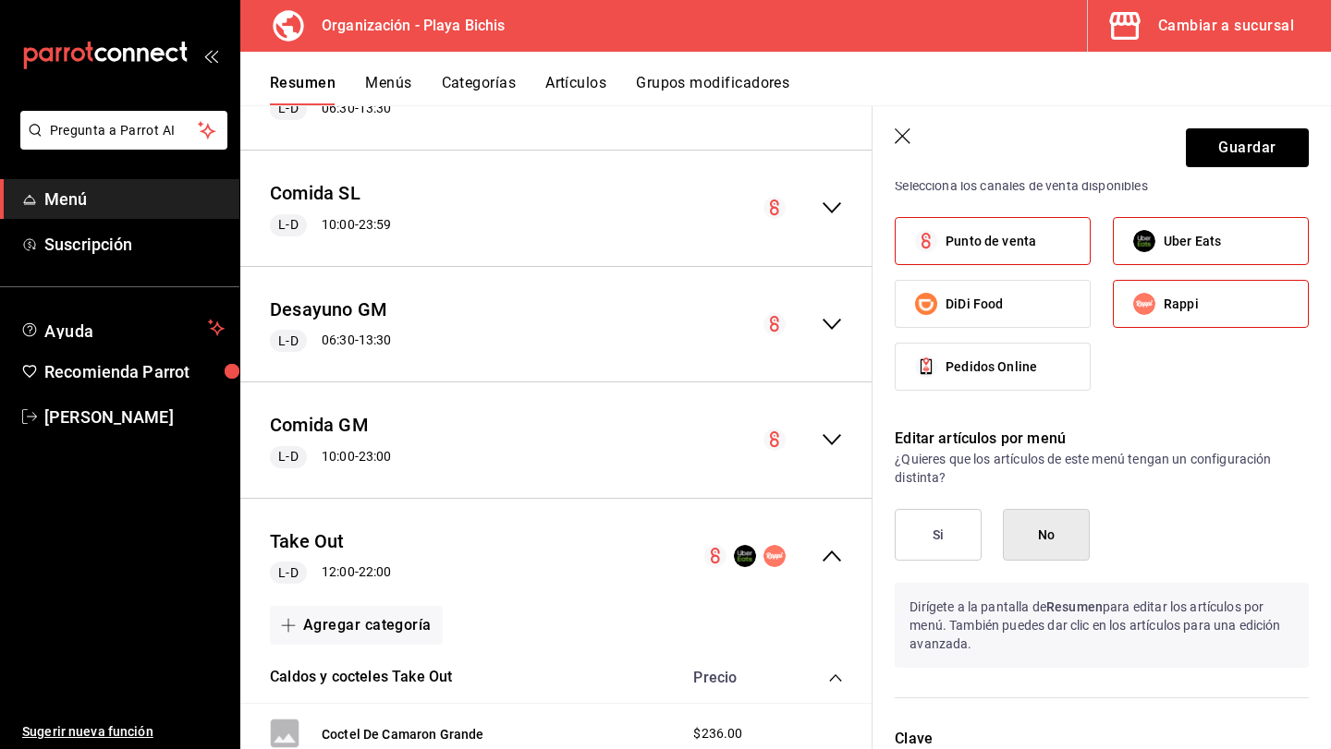
scroll to position [1282, 0]
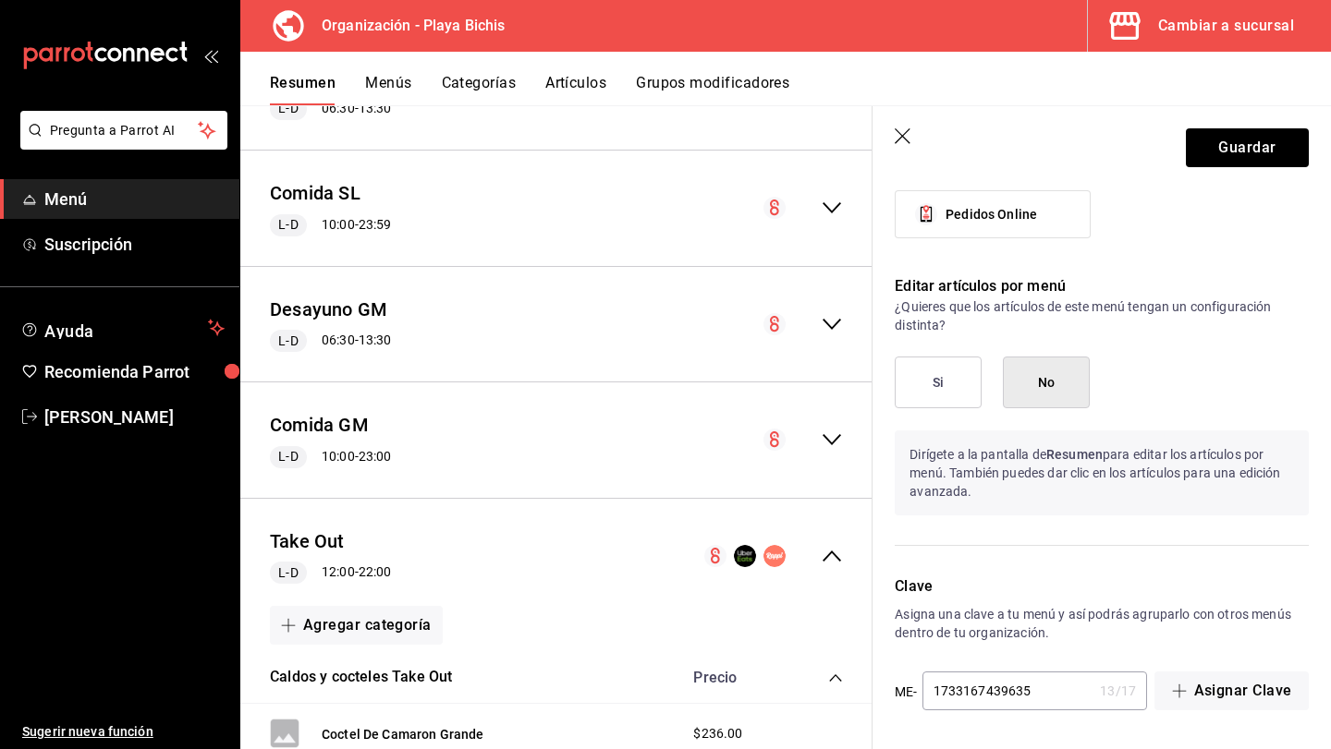
click at [577, 421] on div "Comida GM L-D 10:00 - 23:00" at bounding box center [556, 440] width 632 height 86
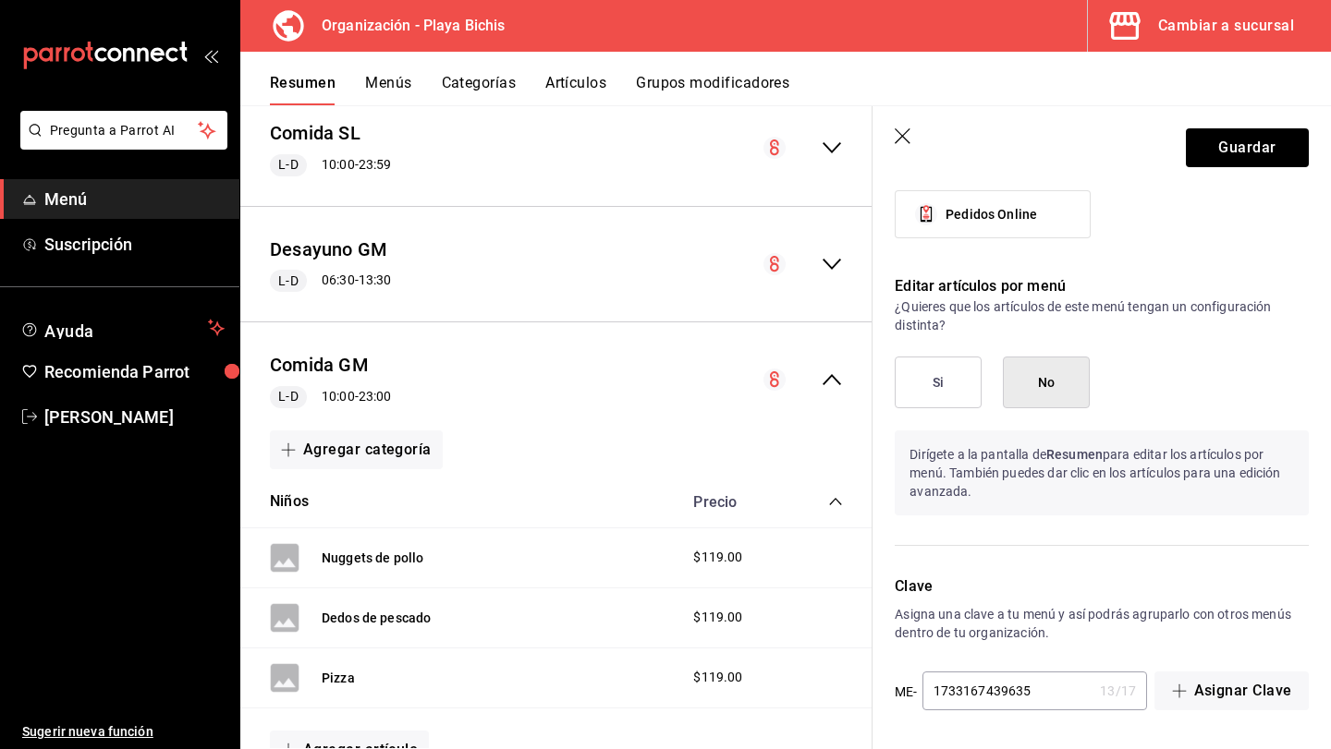
scroll to position [911, 0]
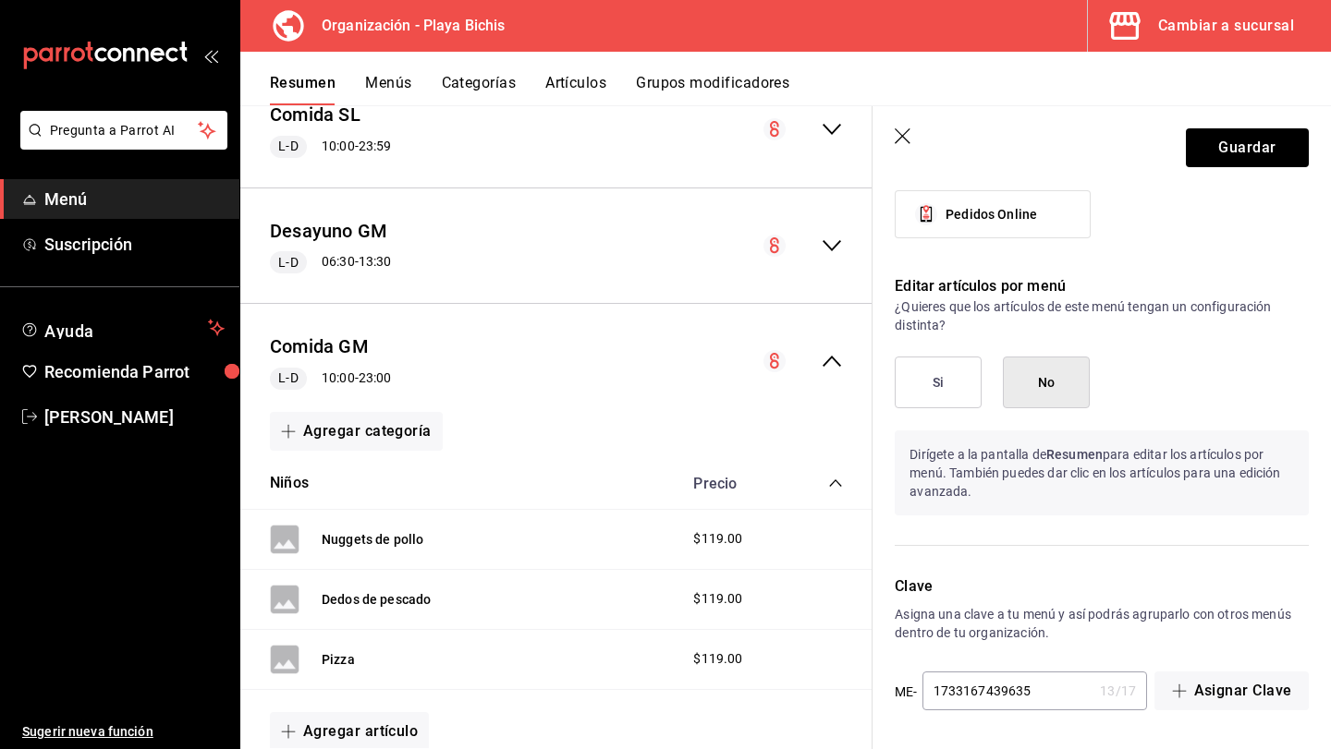
click at [894, 135] on icon "button" at bounding box center [903, 137] width 18 height 18
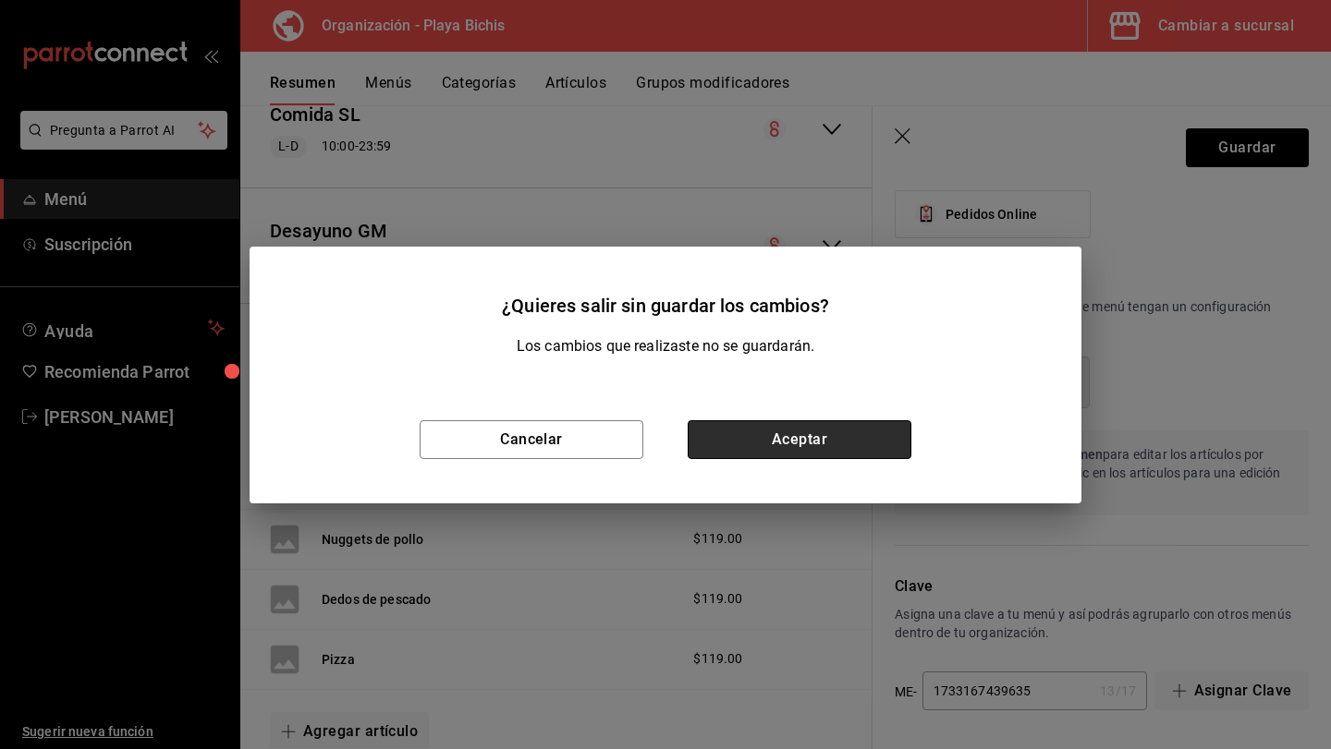
click at [826, 430] on button "Aceptar" at bounding box center [799, 439] width 224 height 39
checkbox input "false"
type input "1758147652700"
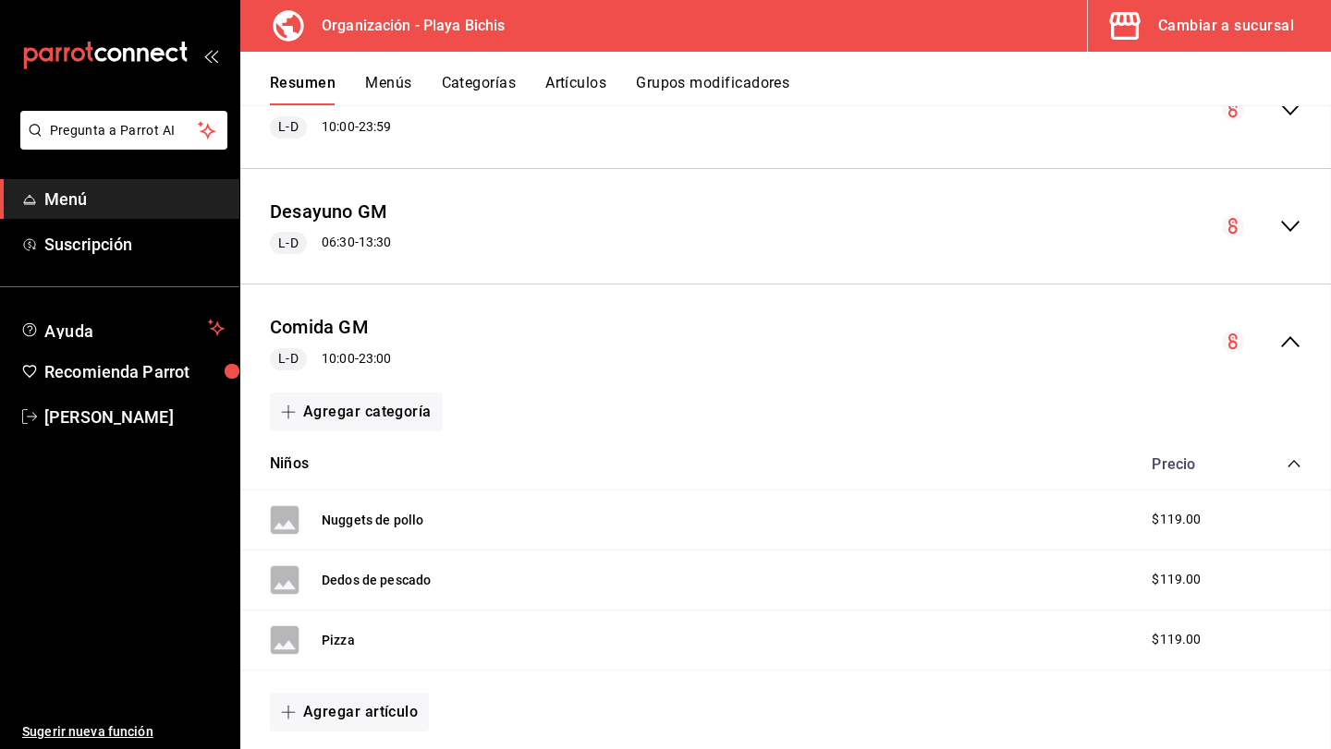
checkbox input "false"
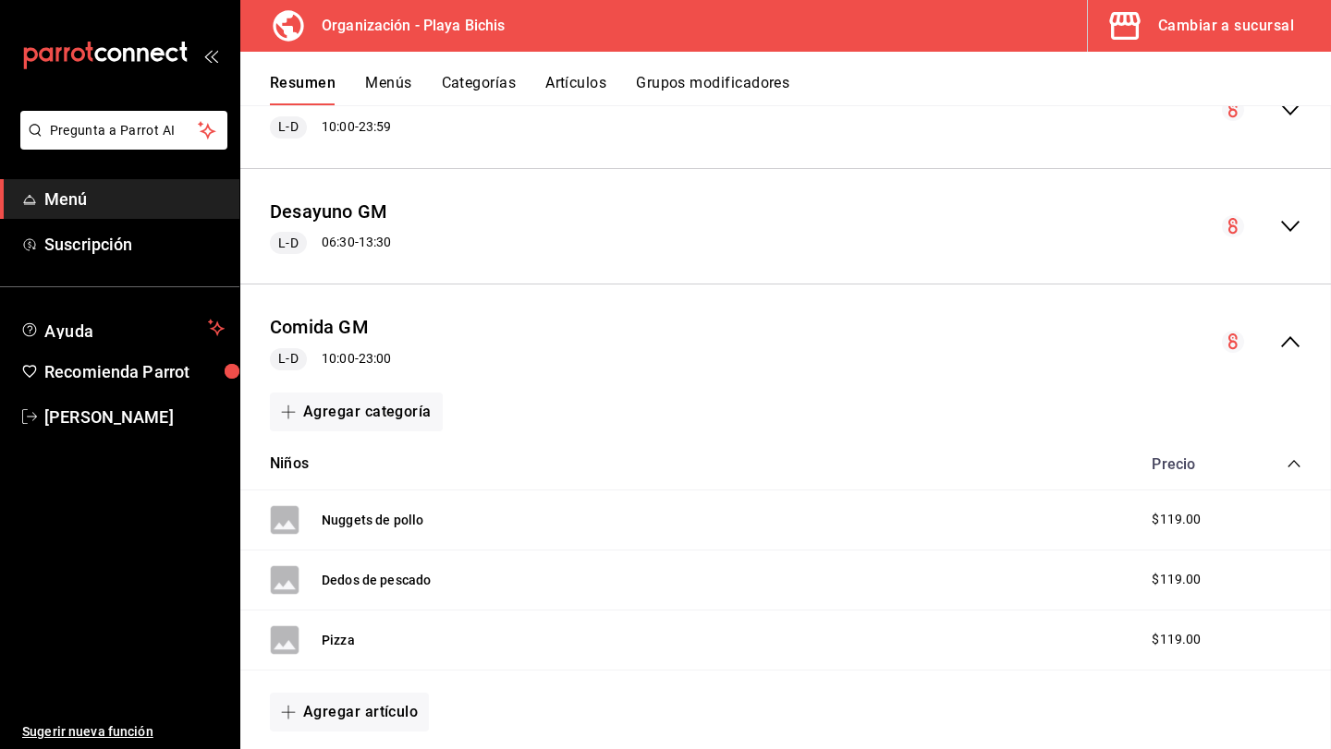
checkbox input "false"
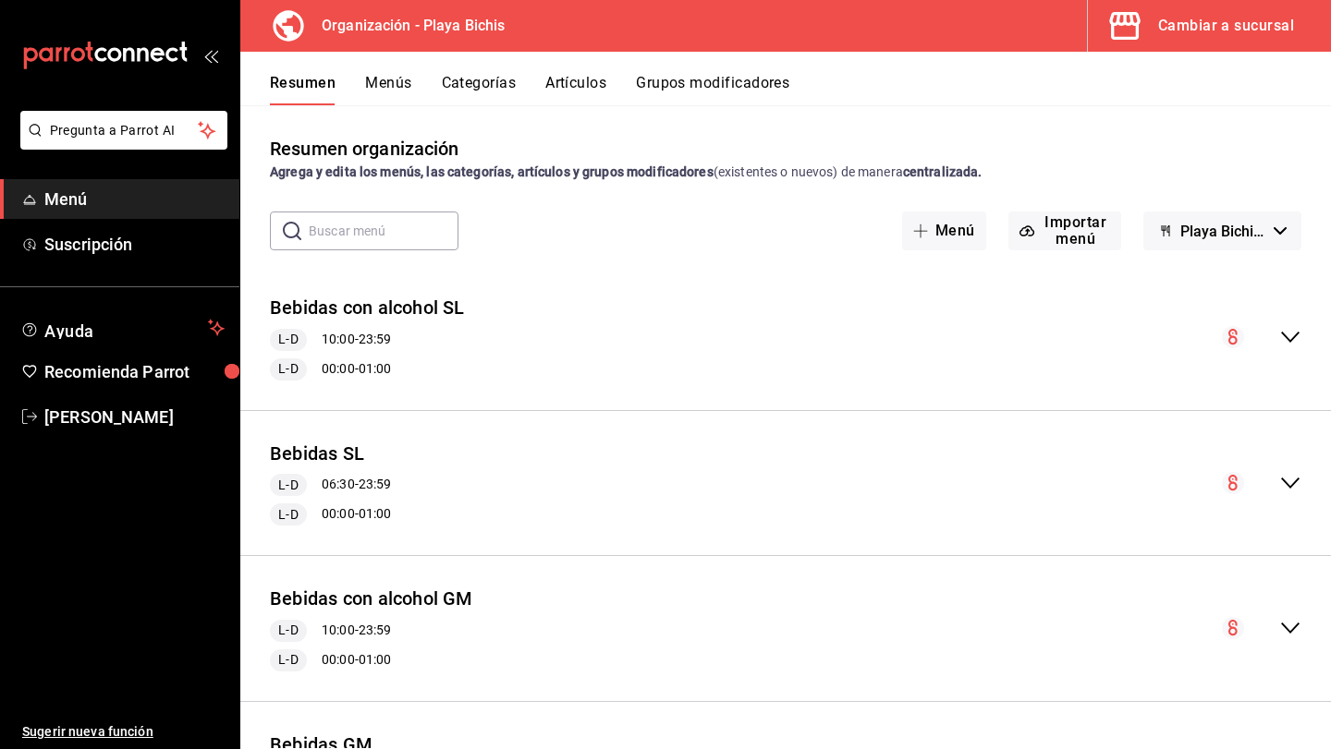
click at [366, 69] on div "Resumen Menús Categorías Artículos Grupos modificadores" at bounding box center [785, 79] width 1090 height 54
click at [394, 85] on button "Menús" at bounding box center [388, 89] width 46 height 31
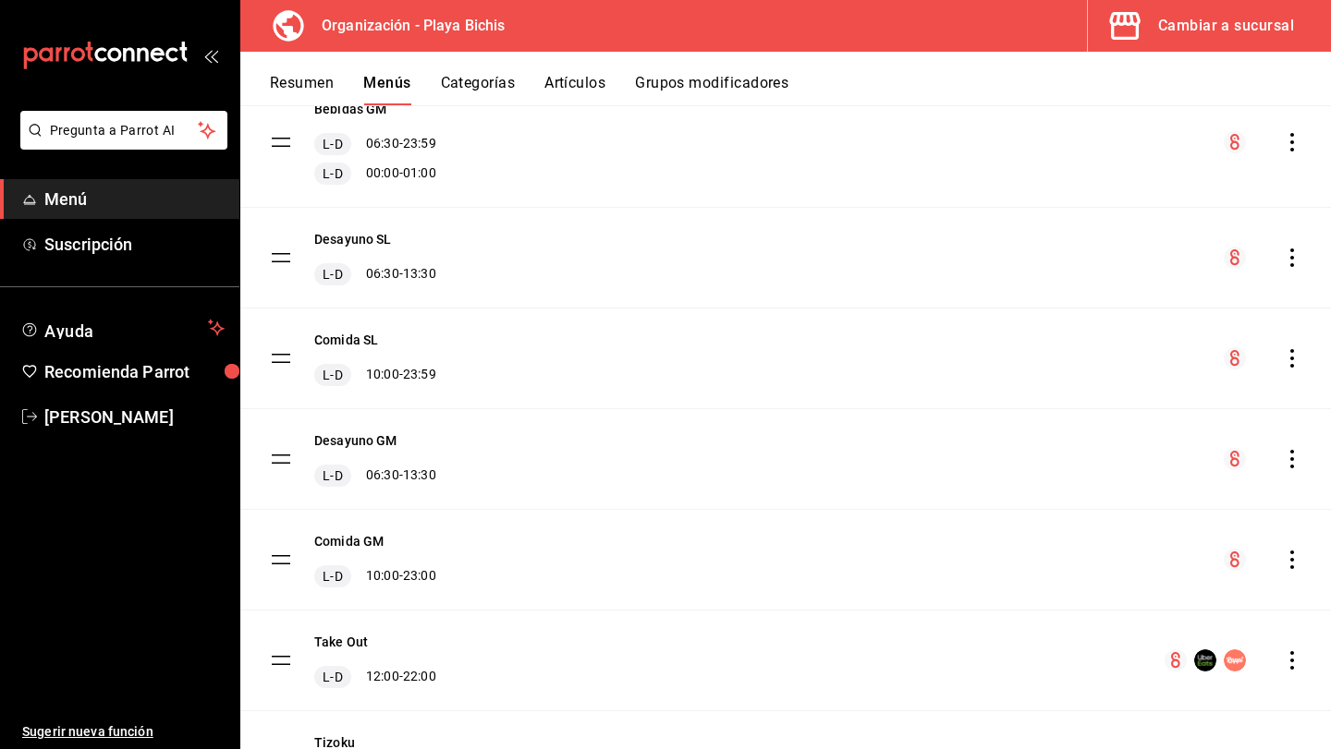
scroll to position [694, 0]
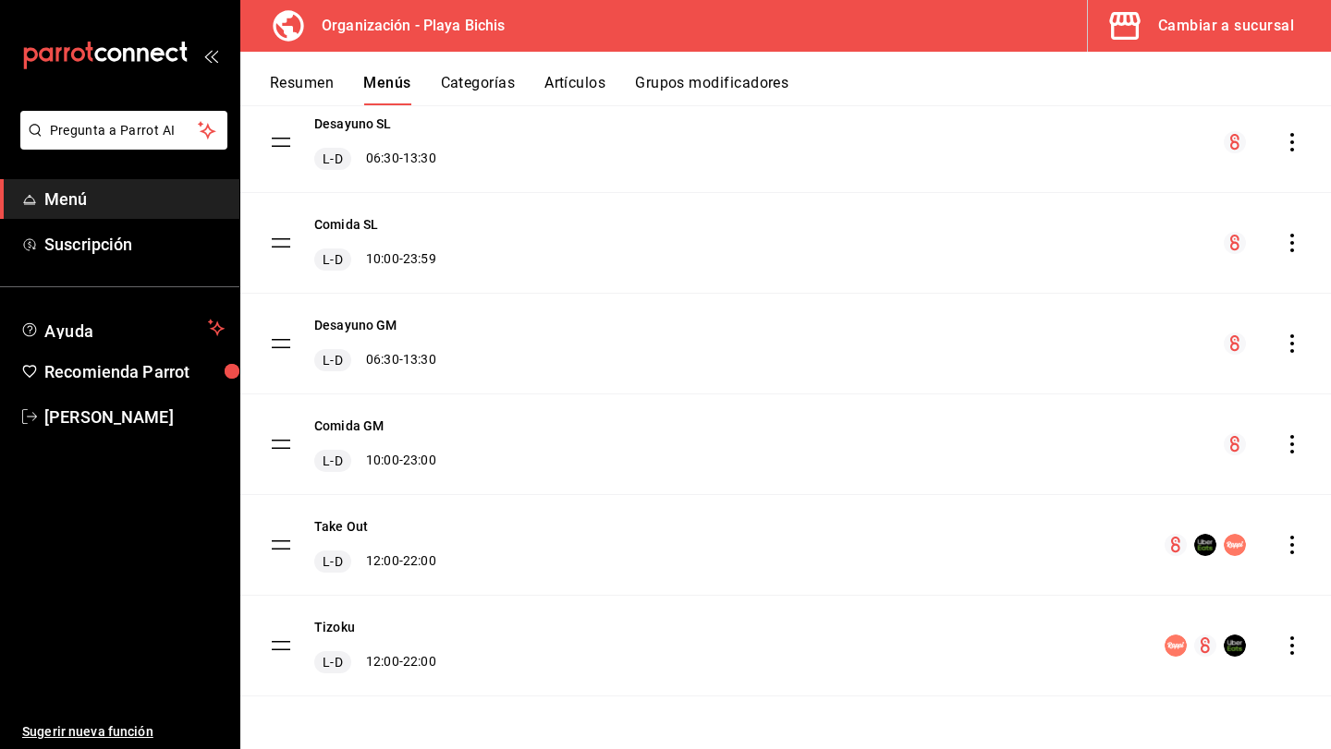
click at [1291, 546] on icon "actions" at bounding box center [1292, 545] width 4 height 18
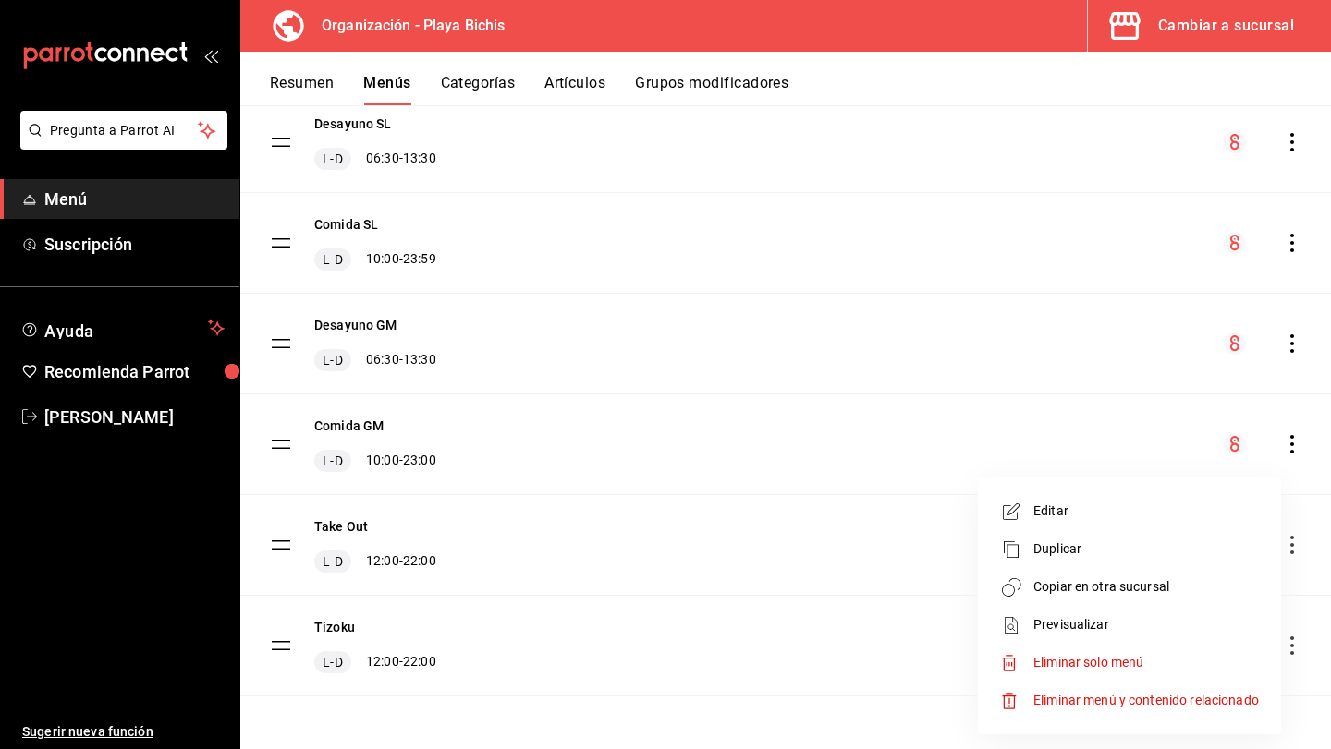
click at [662, 502] on div at bounding box center [665, 374] width 1331 height 749
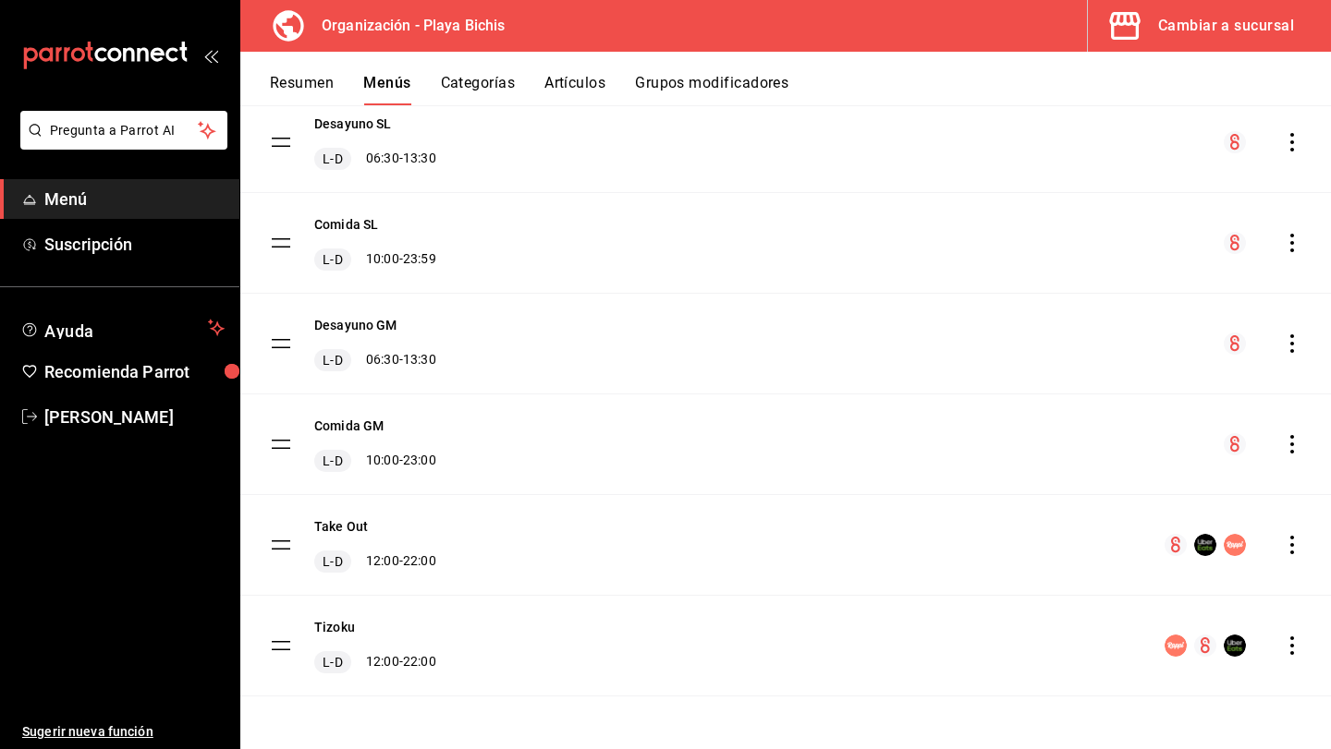
click at [1295, 552] on icon "actions" at bounding box center [1291, 545] width 18 height 18
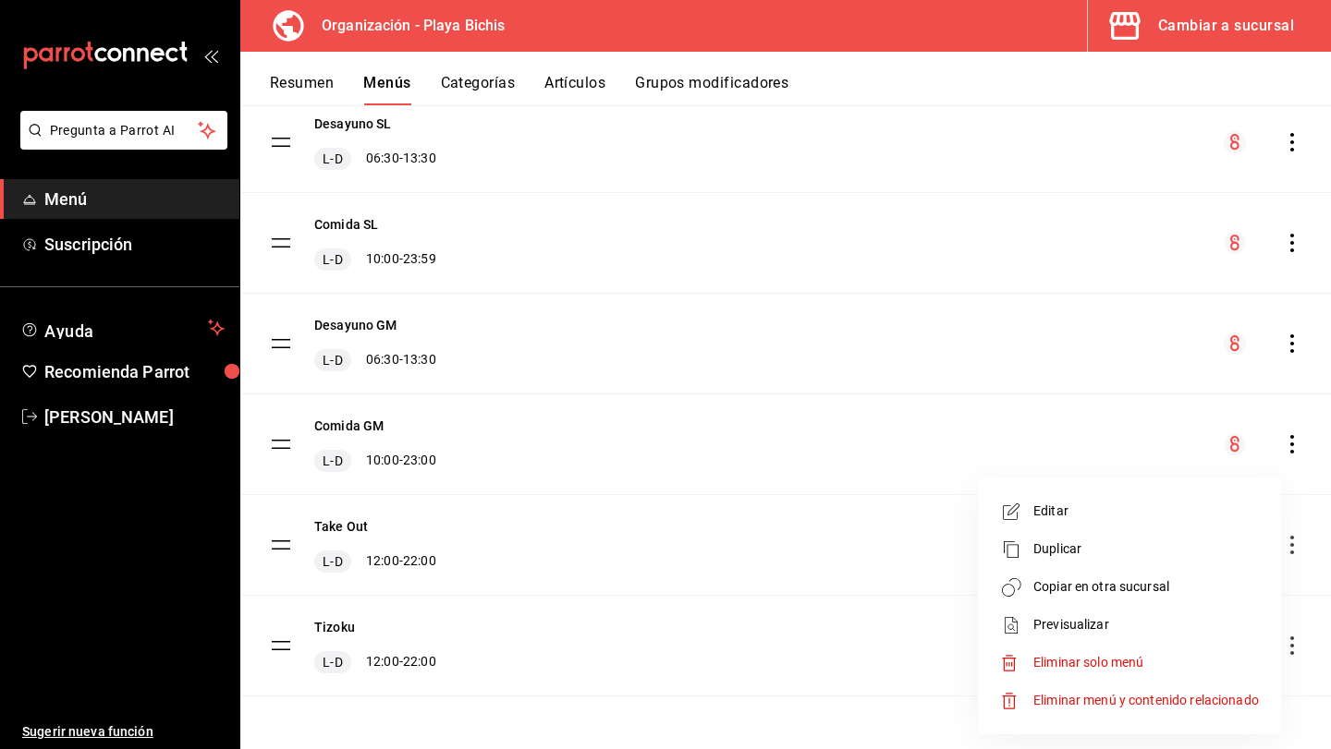
click at [1152, 522] on li "Editar" at bounding box center [1129, 511] width 288 height 38
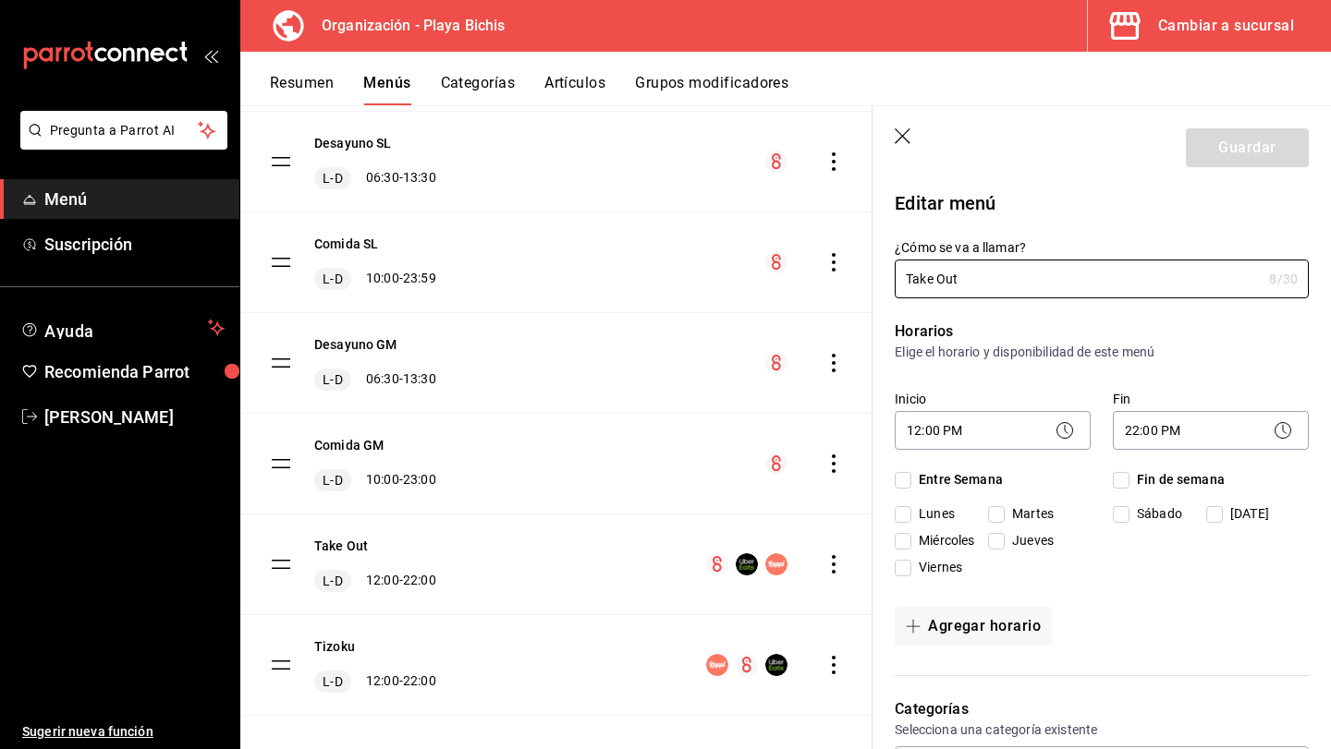
checkbox input "true"
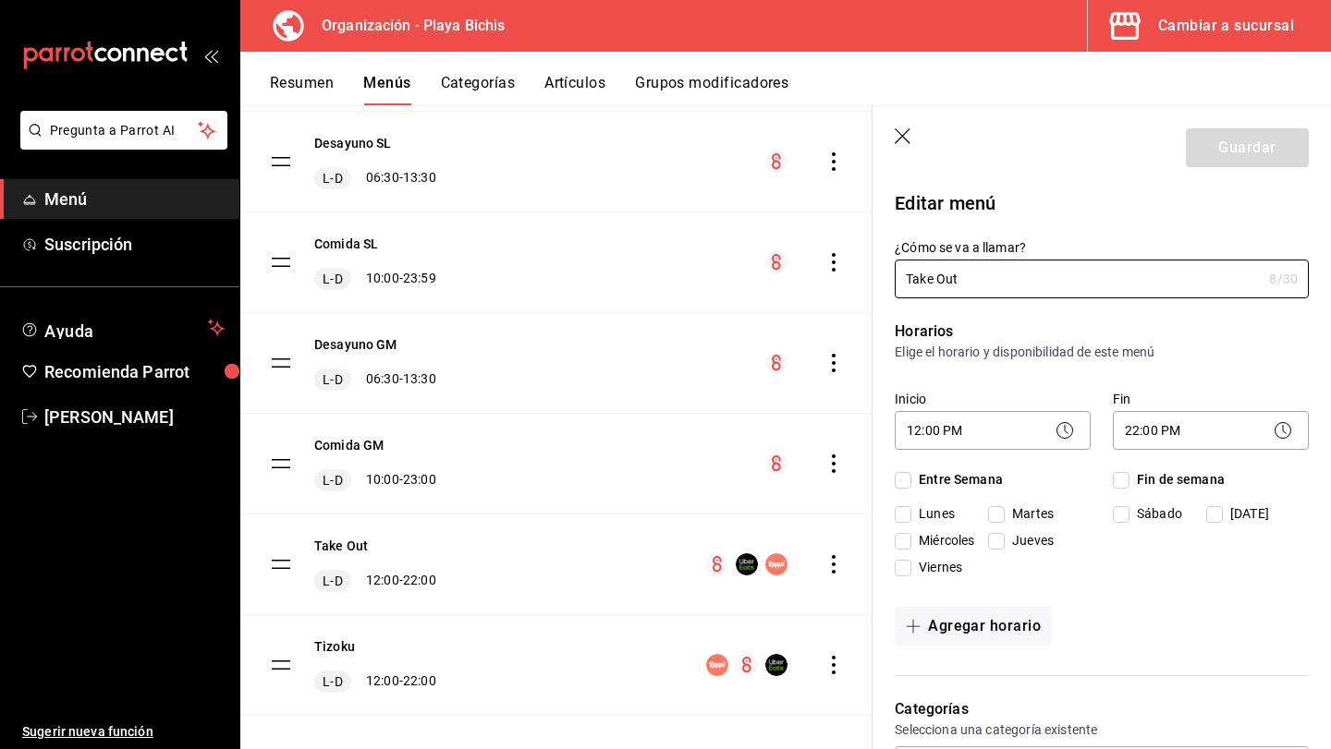
checkbox input "true"
click at [907, 131] on icon "button" at bounding box center [903, 137] width 18 height 18
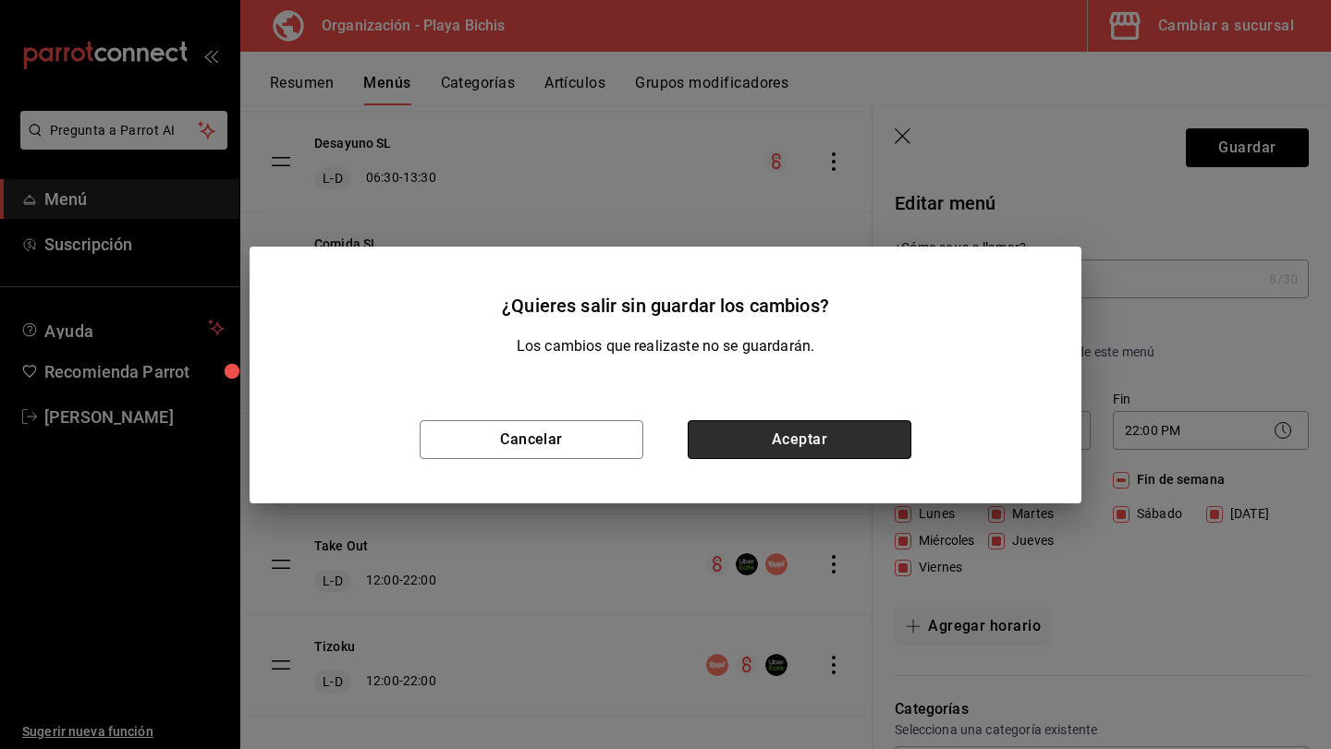
click at [756, 447] on button "Aceptar" at bounding box center [799, 439] width 224 height 39
checkbox input "false"
type input "1758147688782"
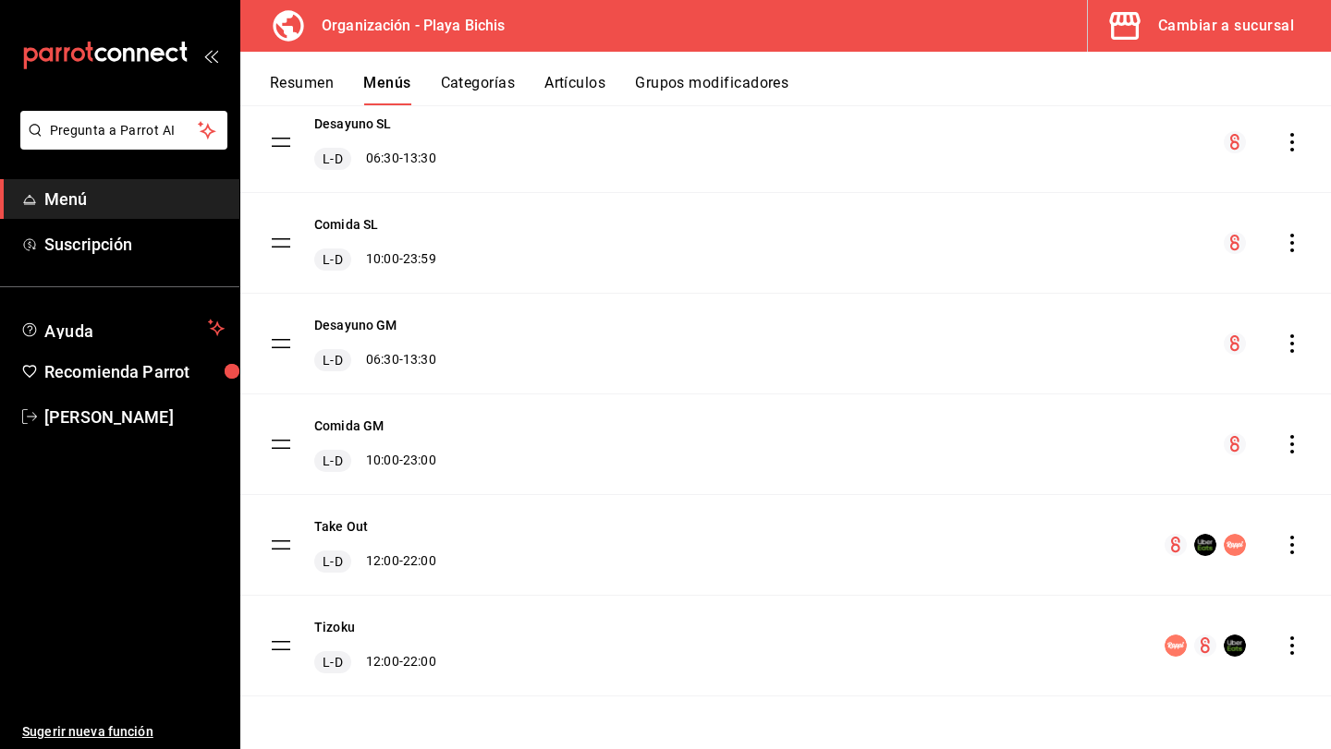
click at [1291, 544] on icon "actions" at bounding box center [1292, 545] width 4 height 18
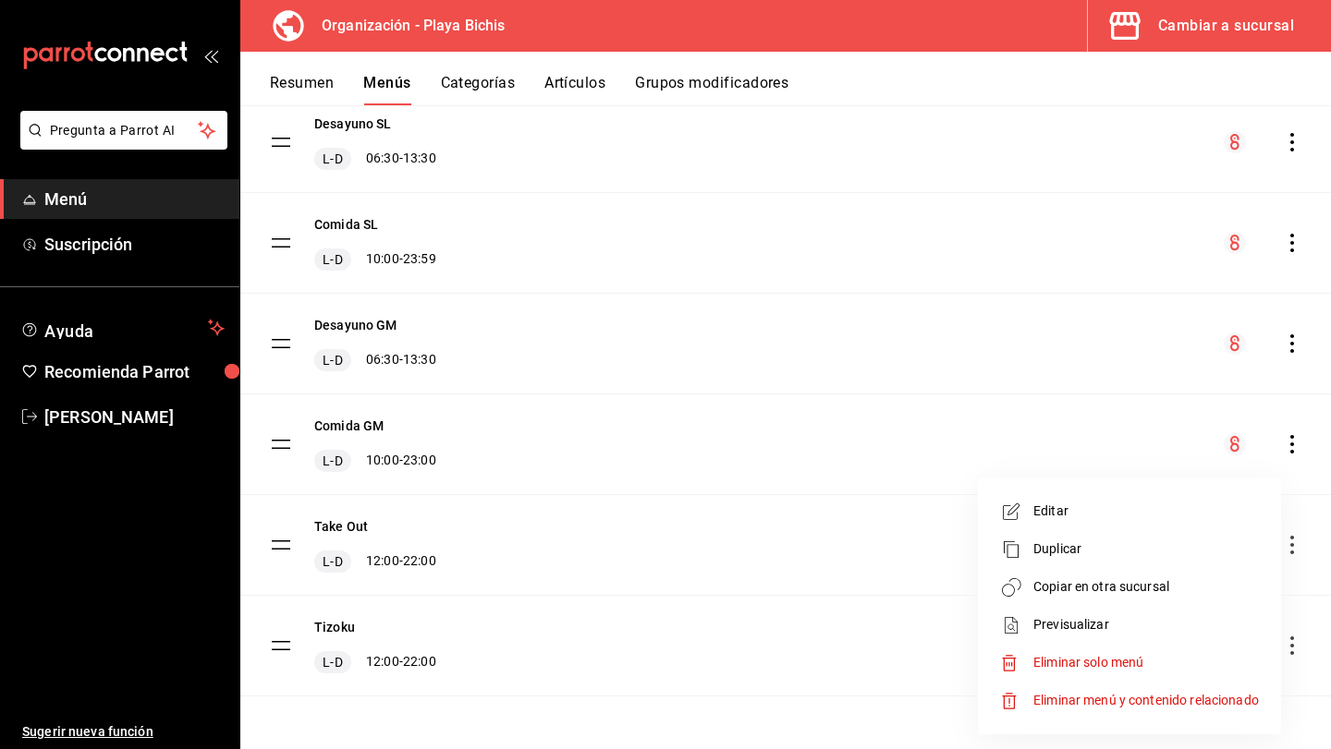
click at [1173, 615] on span "Previsualizar" at bounding box center [1145, 624] width 225 height 19
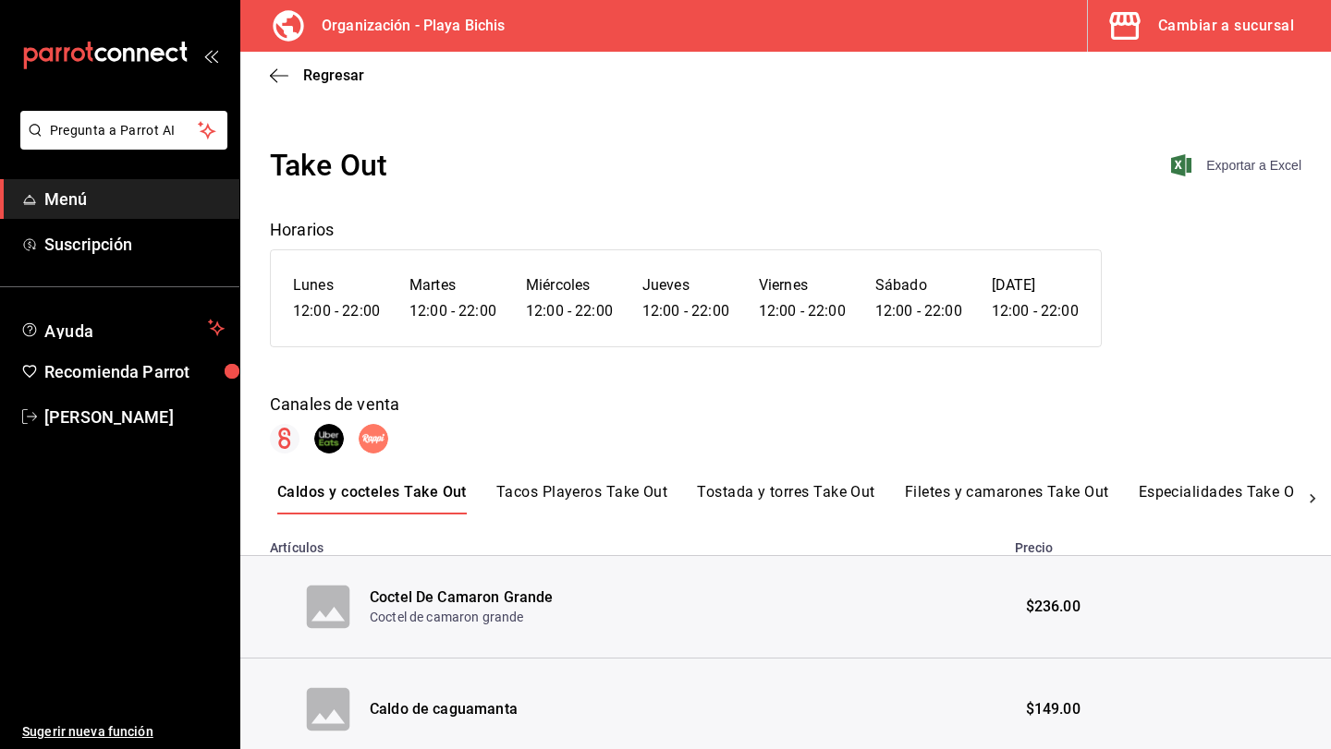
click at [1194, 166] on span "Exportar a Excel" at bounding box center [1237, 165] width 127 height 22
click at [279, 73] on icon "button" at bounding box center [279, 75] width 18 height 17
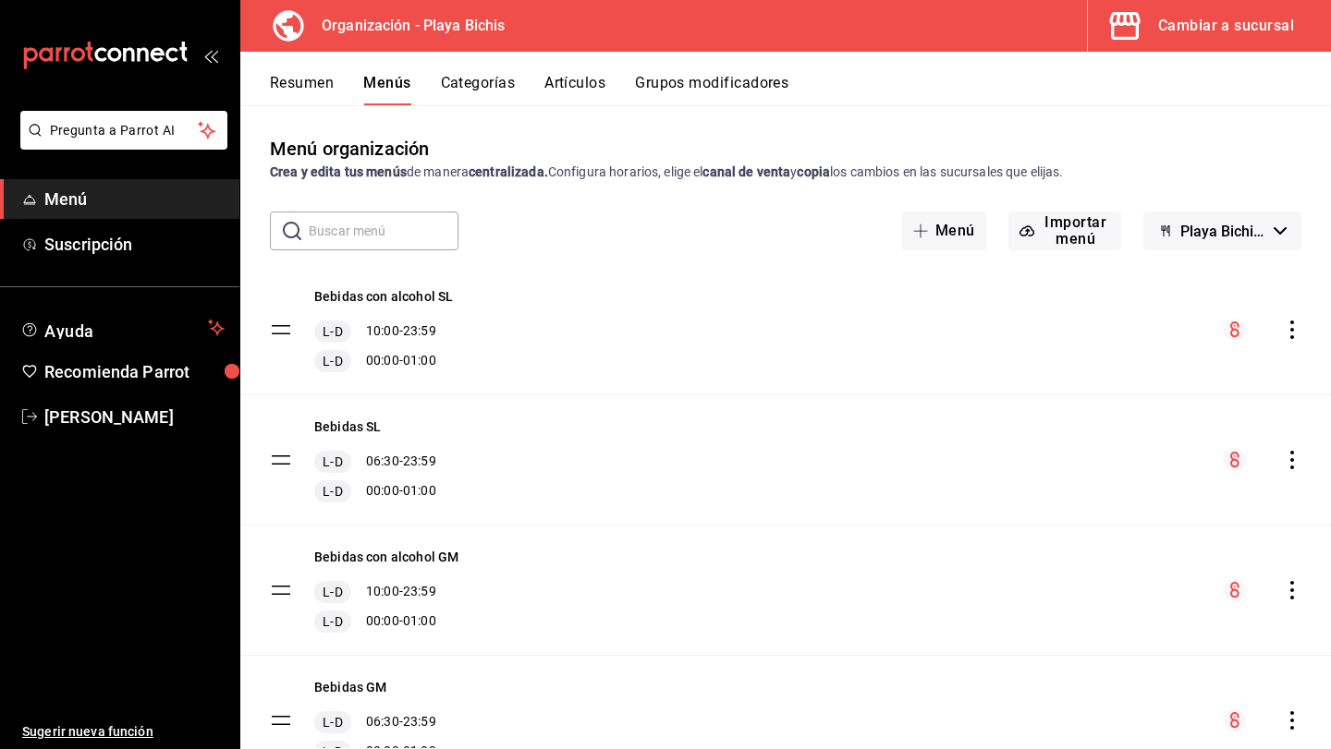
click at [591, 88] on button "Artículos" at bounding box center [574, 89] width 61 height 31
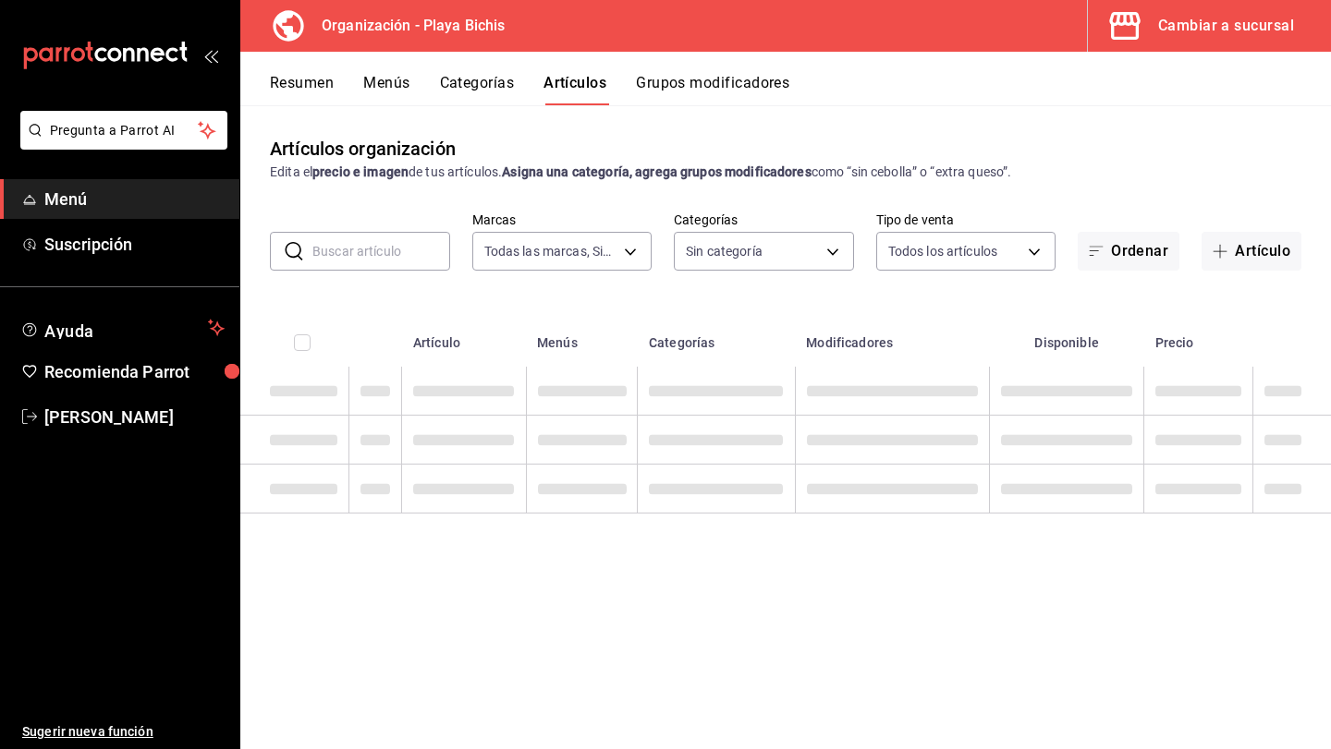
type input "2b6203e3-68c9-492c-8139-d2404e68bc4d,5cffe0c5-1d87-45c7-8974-ad5cddc46f5f"
type input "8ebe99e7-8ccb-42e5-9a90-2c7c819c0618,2a1bdb06-3383-4ba0-a971-51aee5cfb993,28e32…"
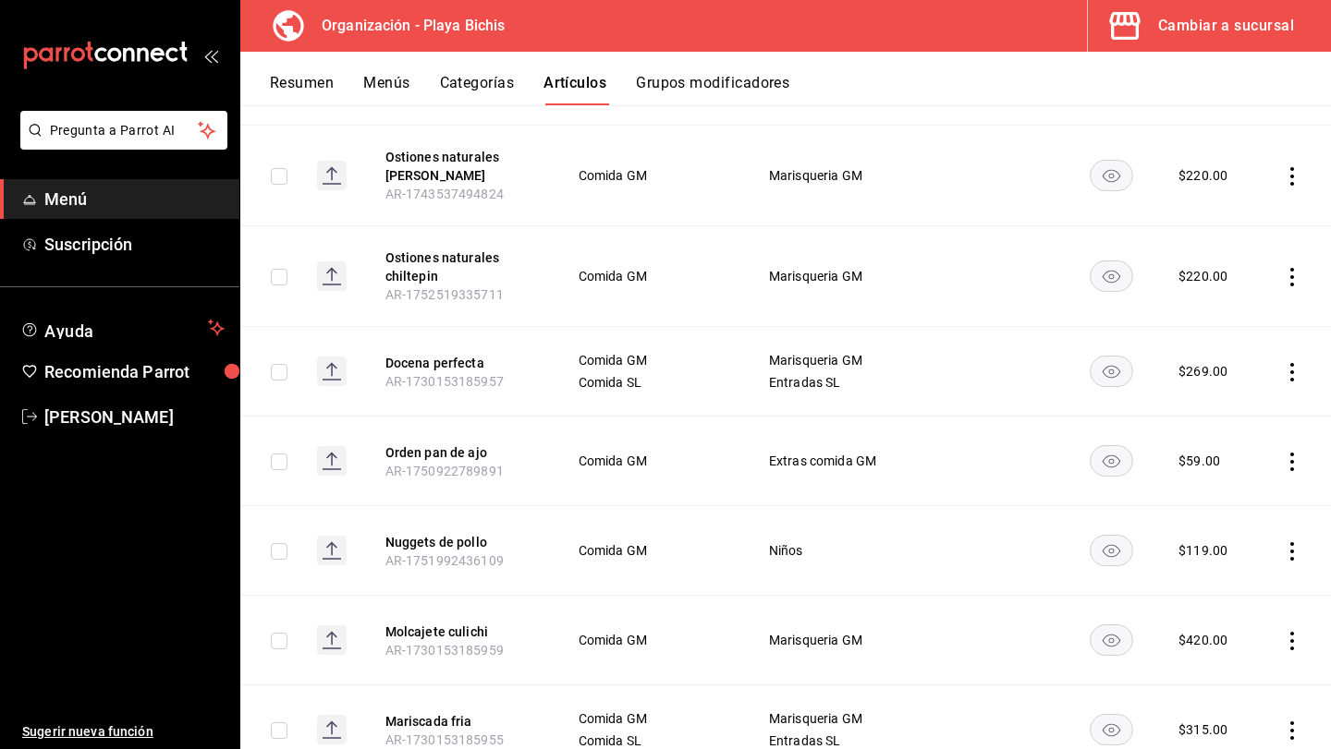
scroll to position [17801, 0]
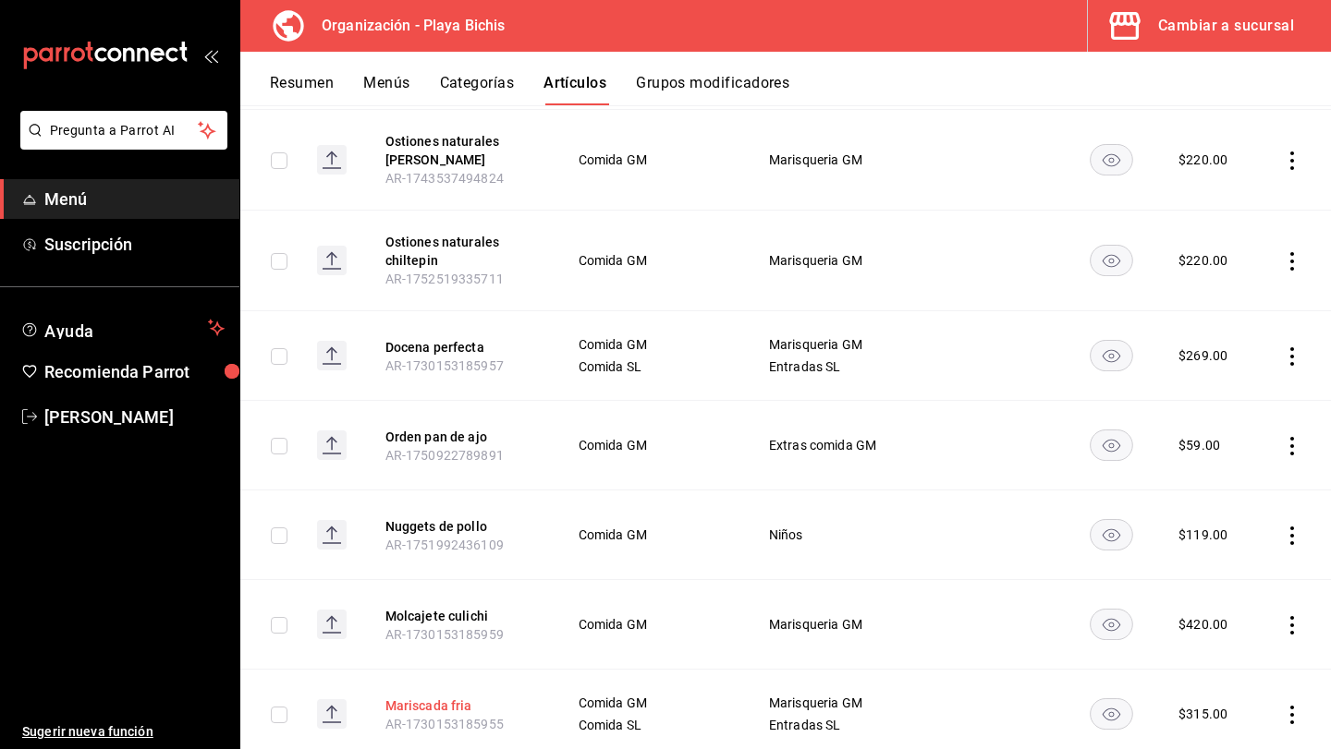
click at [452, 697] on button "Mariscada fria" at bounding box center [459, 706] width 148 height 18
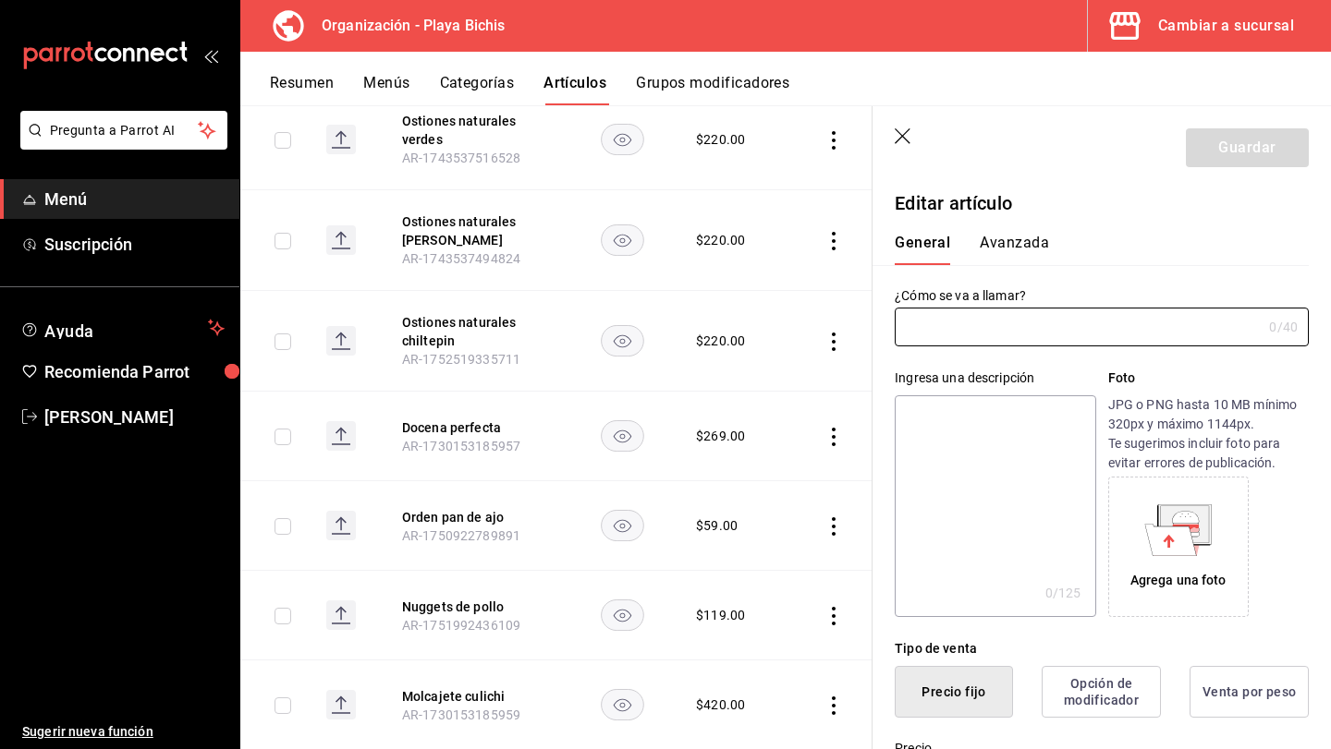
type input "Mariscada fria"
type textarea "Mariscada fria"
type textarea "x"
type input "AR-1730153185955"
type textarea "x"
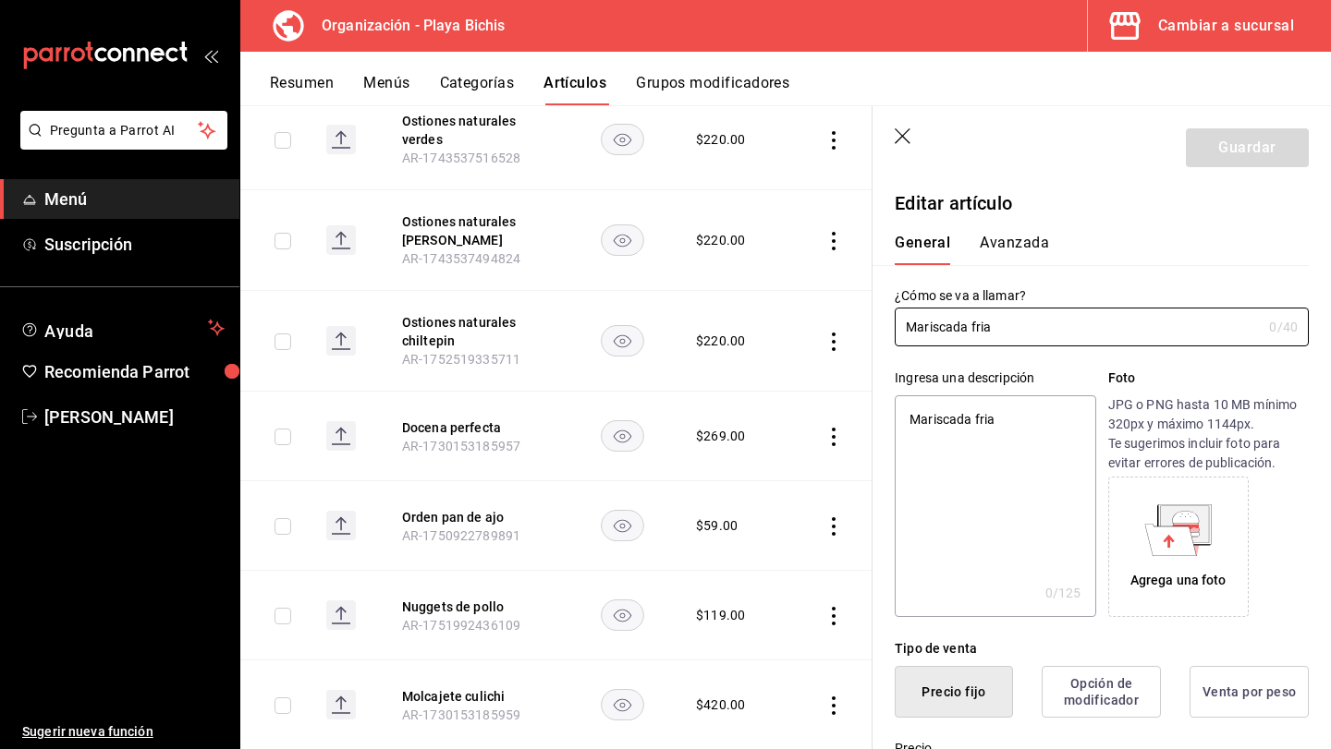
type input "$315.00"
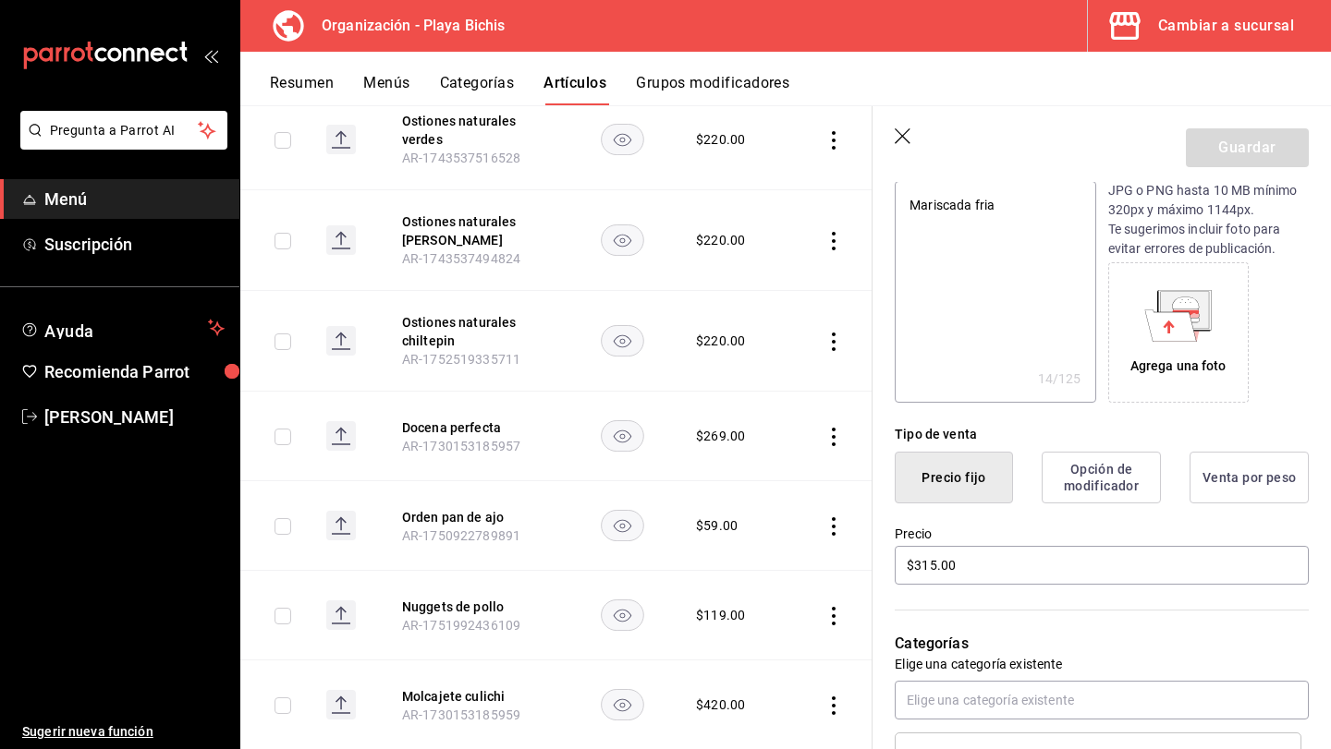
scroll to position [163, 0]
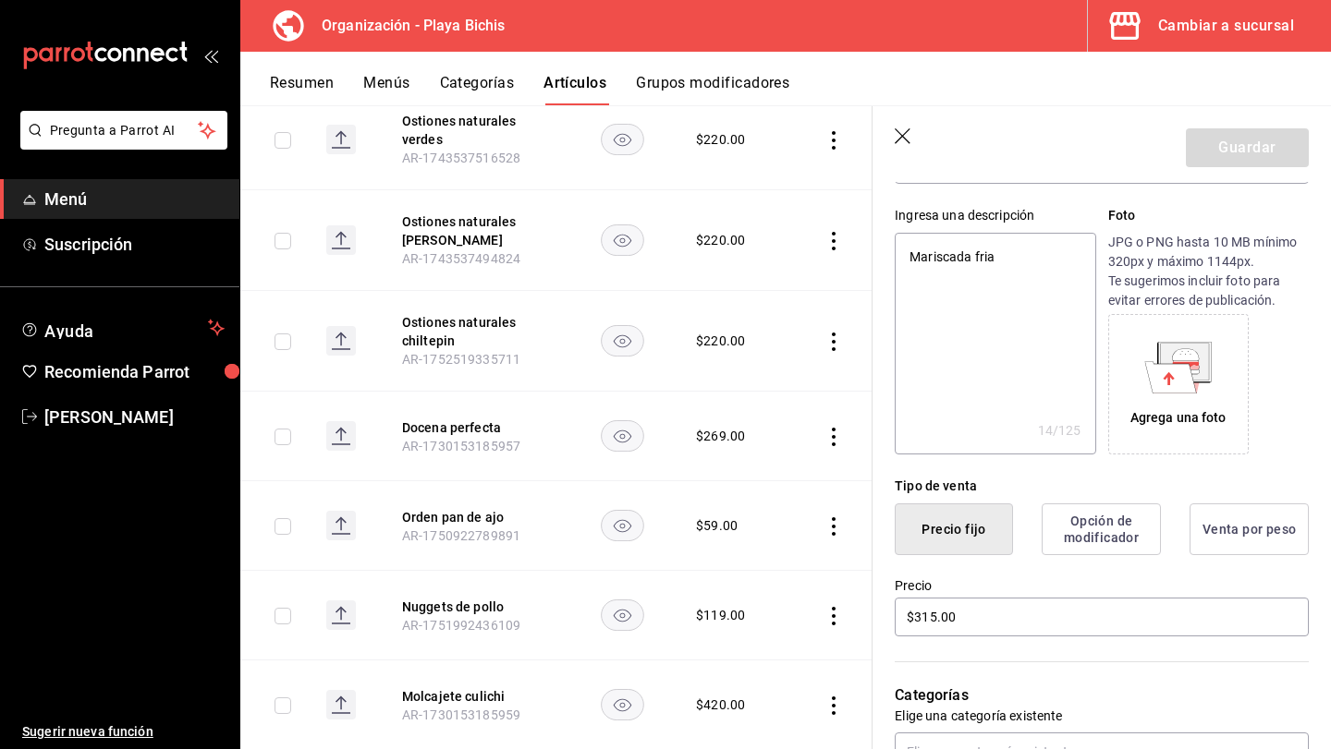
click at [1186, 375] on icon at bounding box center [1171, 376] width 52 height 31
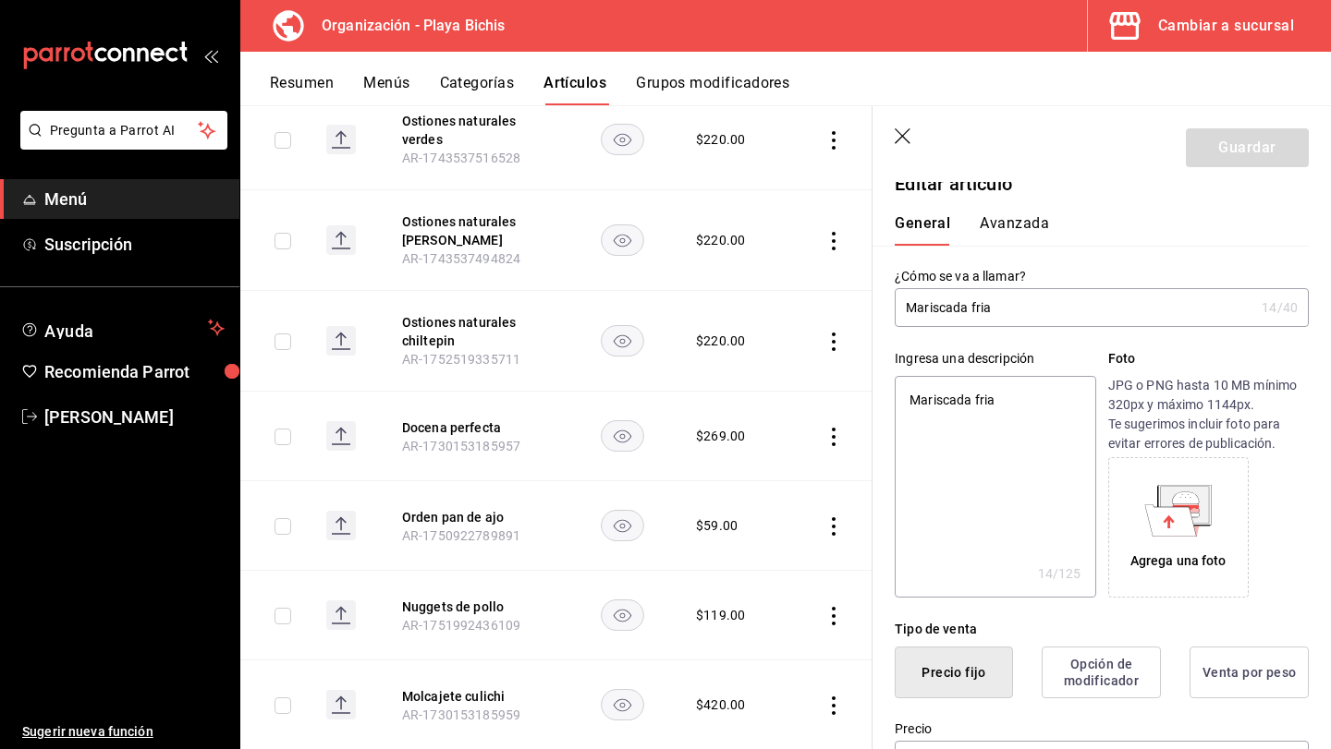
scroll to position [0, 0]
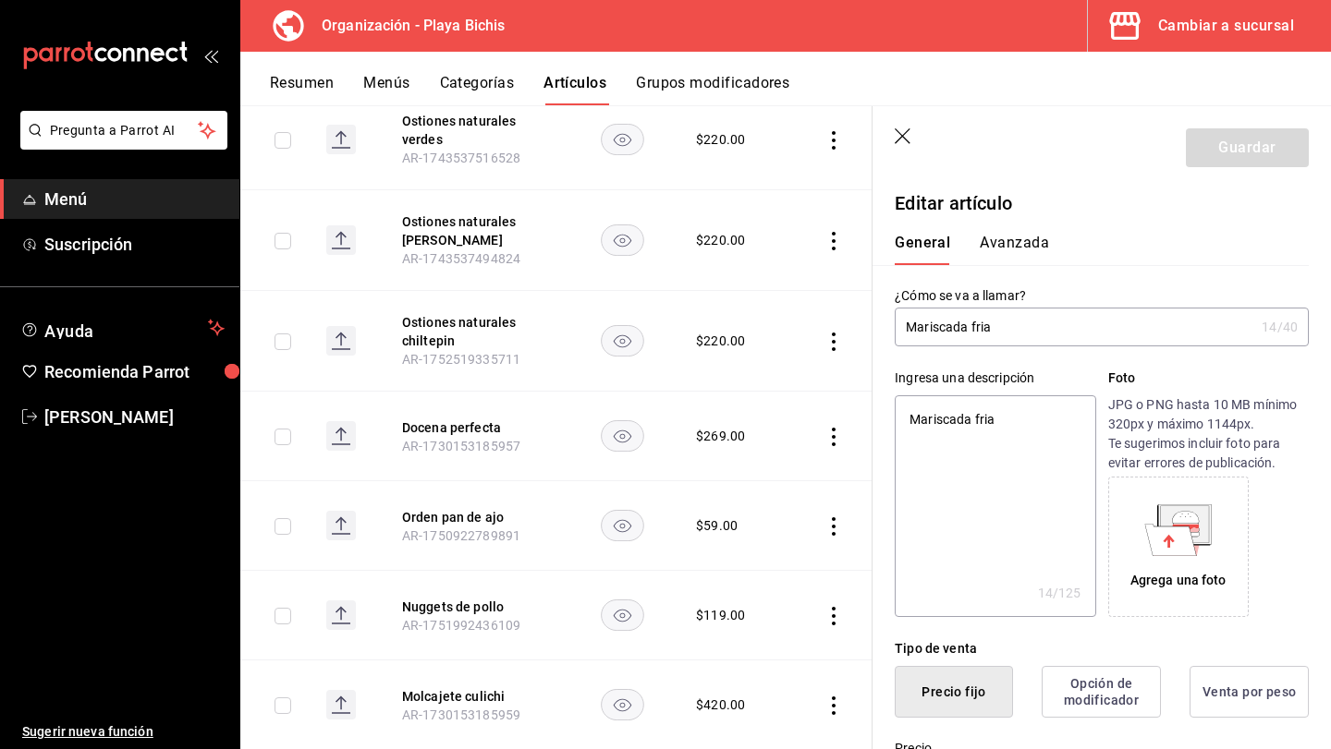
click at [1100, 380] on div "Ingresa una descripción Mariscada fria x 14 /125 ​ Foto JPG o PNG hasta 10 MB m…" at bounding box center [1101, 493] width 414 height 249
click at [905, 140] on icon "button" at bounding box center [902, 136] width 16 height 16
click at [897, 132] on icon "button" at bounding box center [903, 137] width 18 height 18
click at [901, 137] on icon "button" at bounding box center [902, 136] width 16 height 16
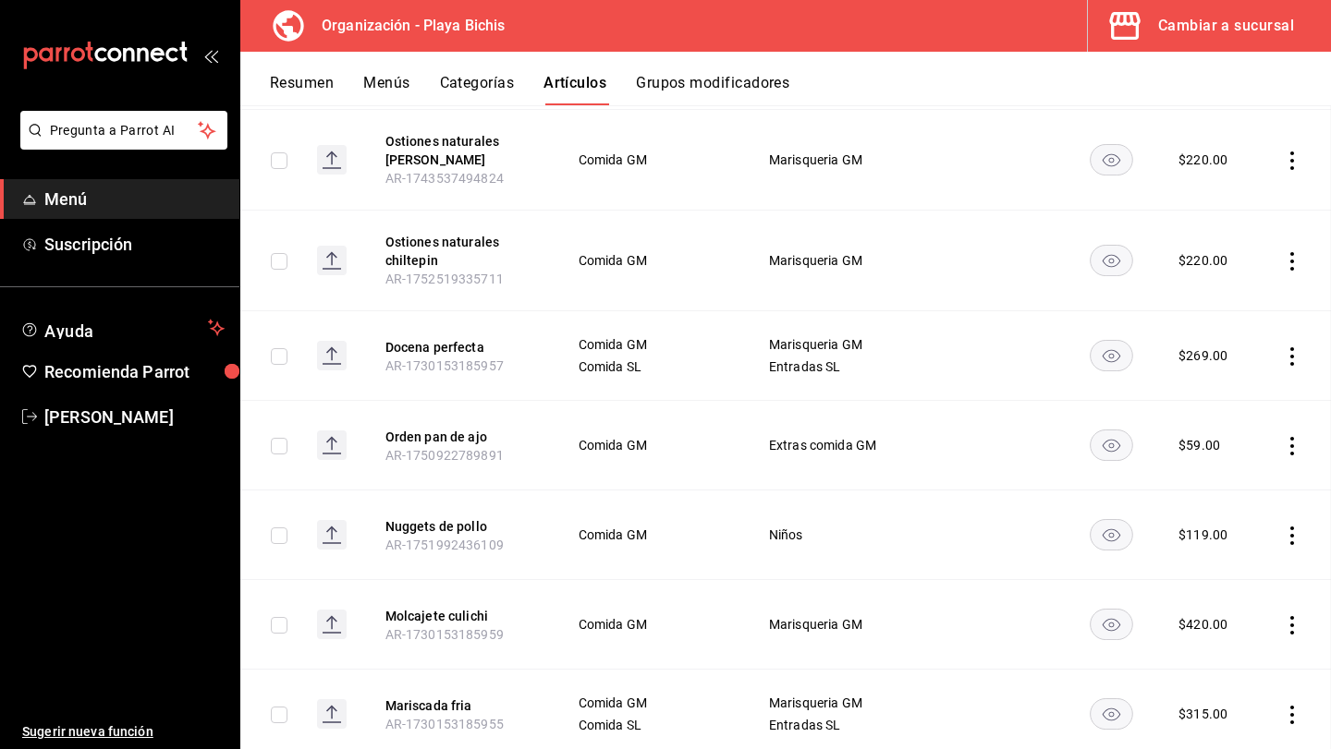
scroll to position [17998, 0]
